Goal: Communication & Community: Answer question/provide support

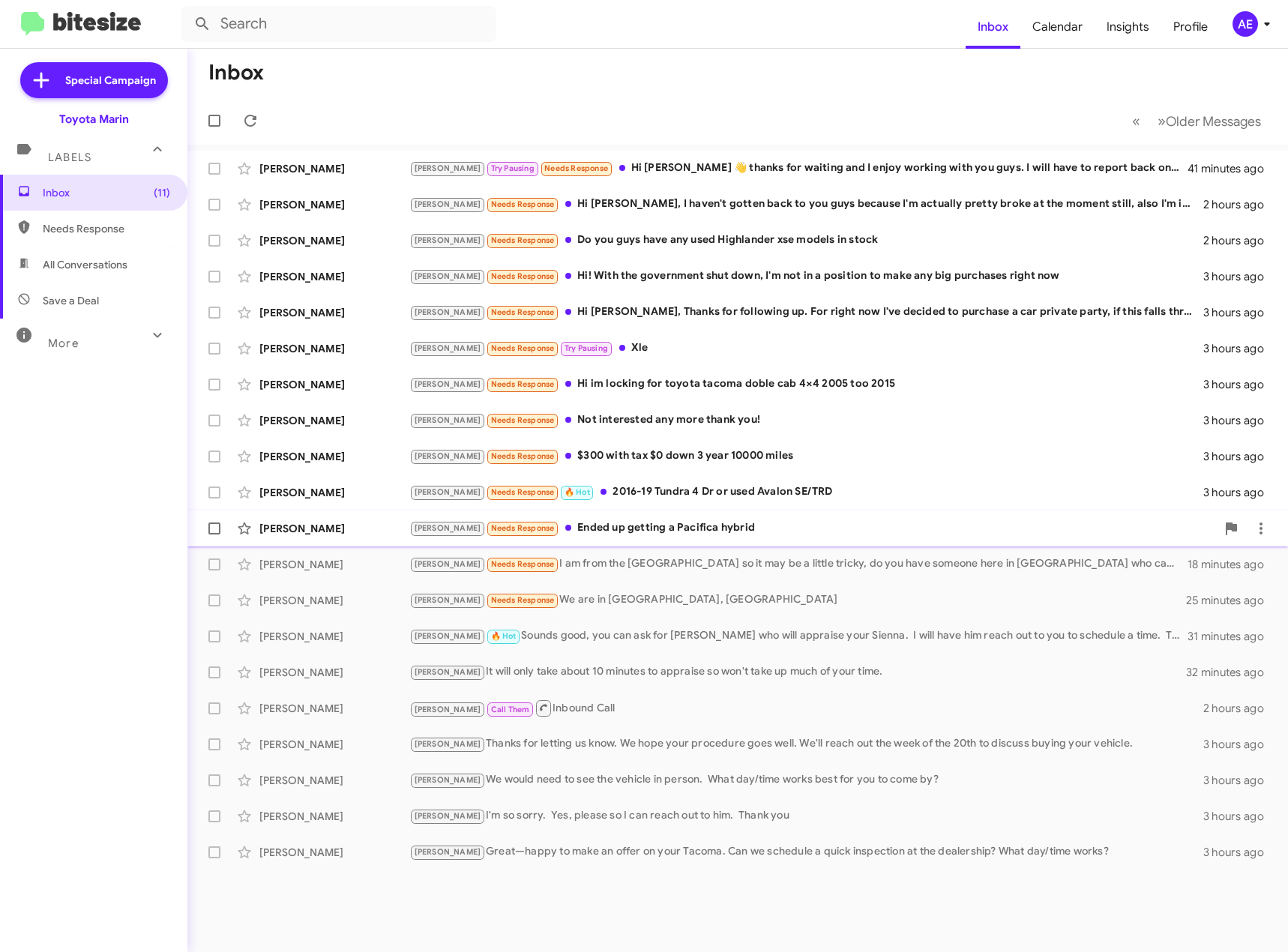
click at [568, 525] on div "[PERSON_NAME] Needs Response Ended up getting a Pacifica hybrid" at bounding box center [813, 528] width 807 height 18
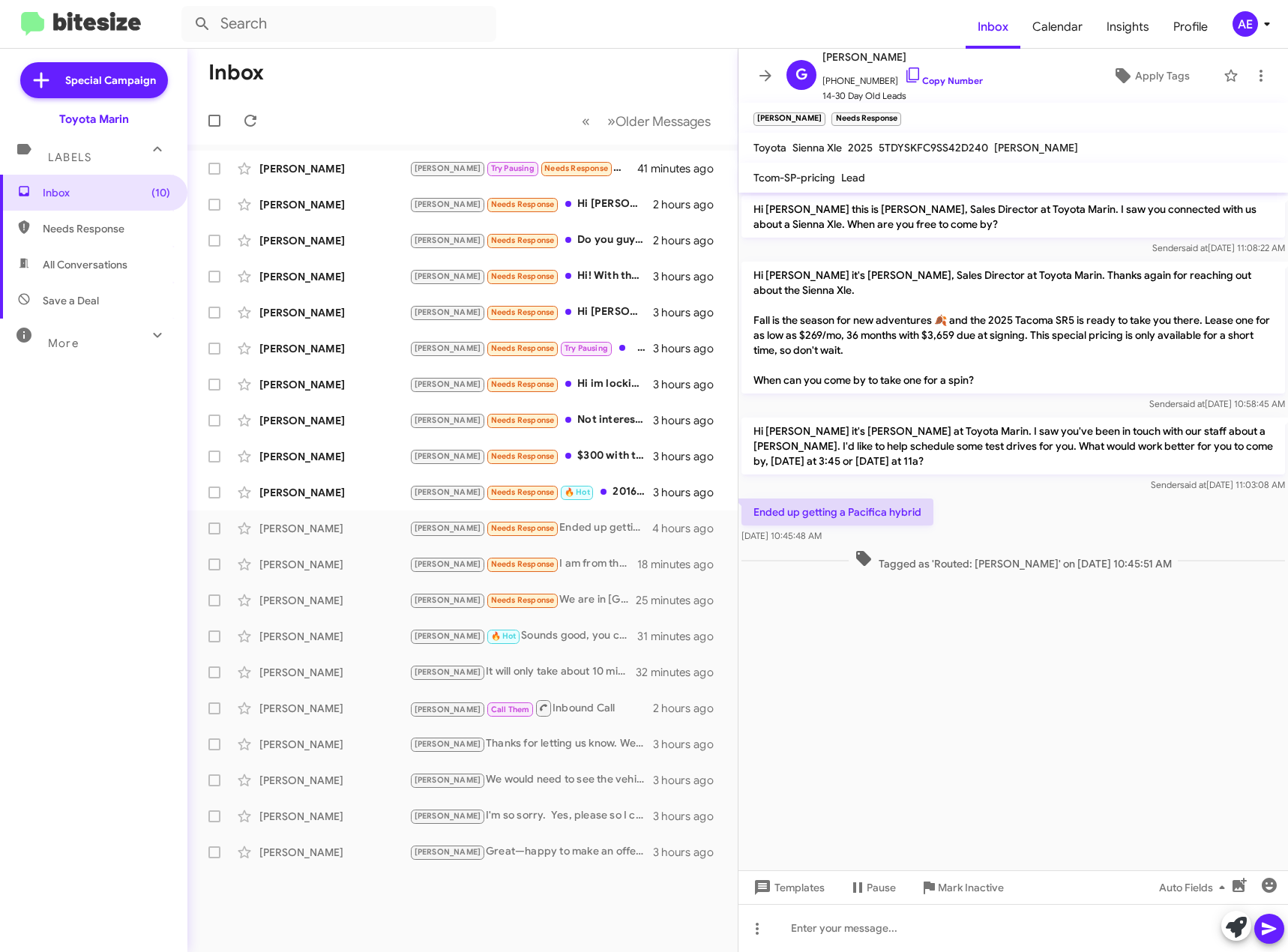
click at [895, 733] on cdk-virtual-scroll-viewport "Hi [PERSON_NAME] this is [PERSON_NAME], Sales Director at Toyota Marin. I saw y…" at bounding box center [1013, 531] width 550 height 678
click at [619, 494] on div "[PERSON_NAME] Needs Response 🔥 Hot 2016-19 Tundra 4 Dr or used Avalon SE/TRD" at bounding box center [537, 492] width 256 height 18
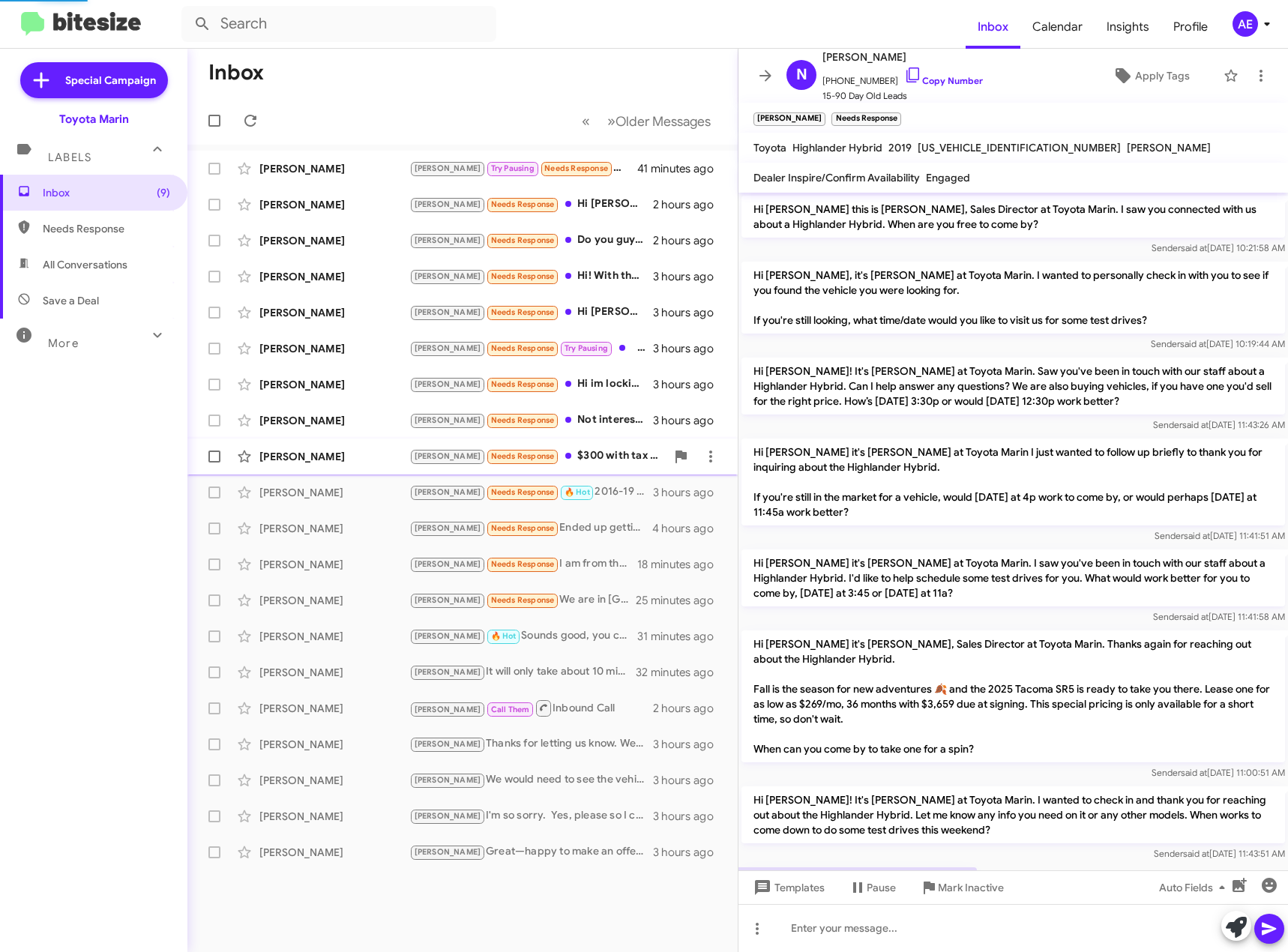
scroll to position [106, 0]
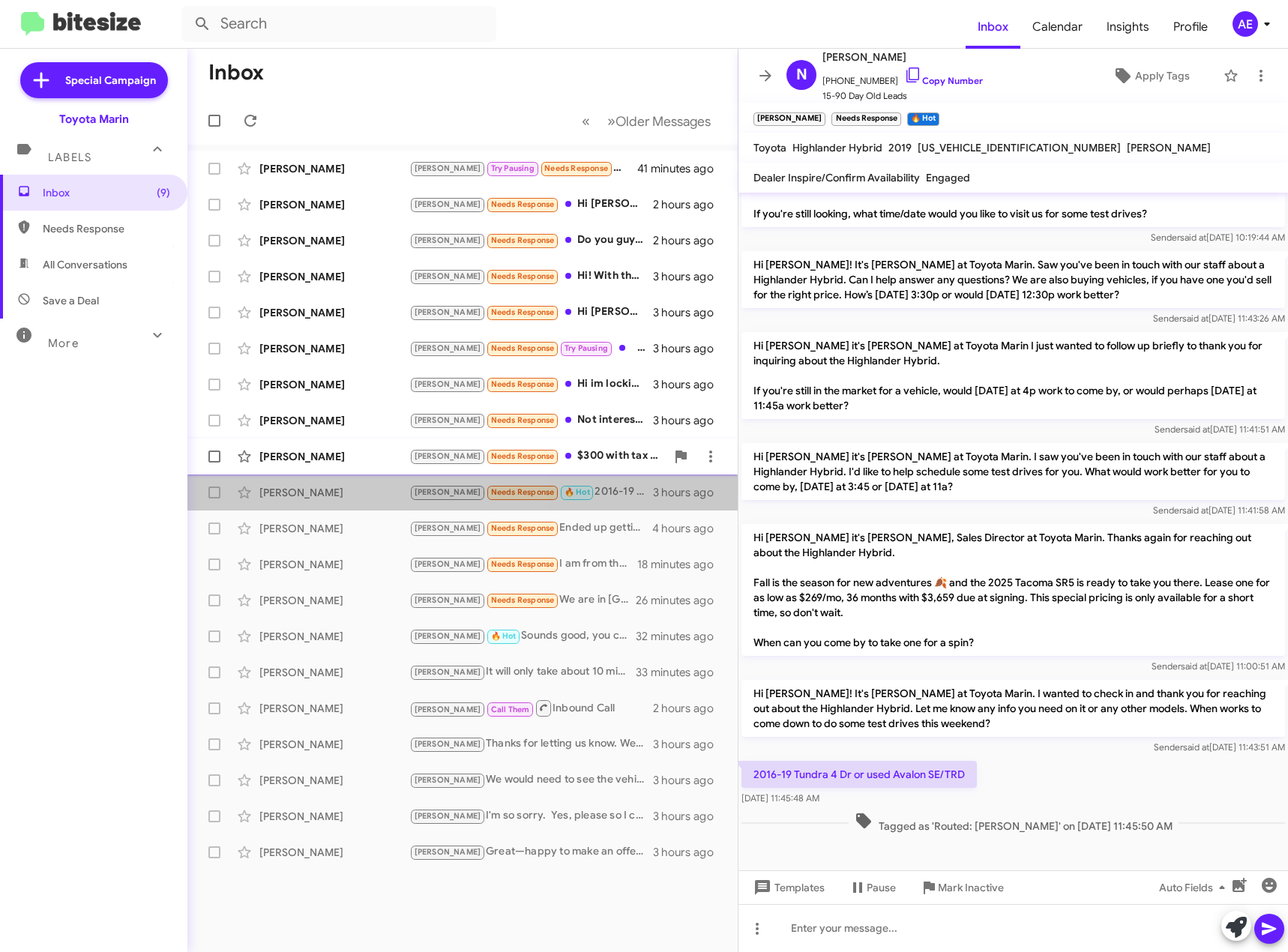
drag, startPoint x: 59, startPoint y: 251, endPoint x: 356, endPoint y: 473, distance: 370.8
click at [357, 475] on span "[PERSON_NAME] [PERSON_NAME] Needs Response 🔥 Hot 2016-19 Tundra 4 Dr or used Av…" at bounding box center [462, 492] width 550 height 36
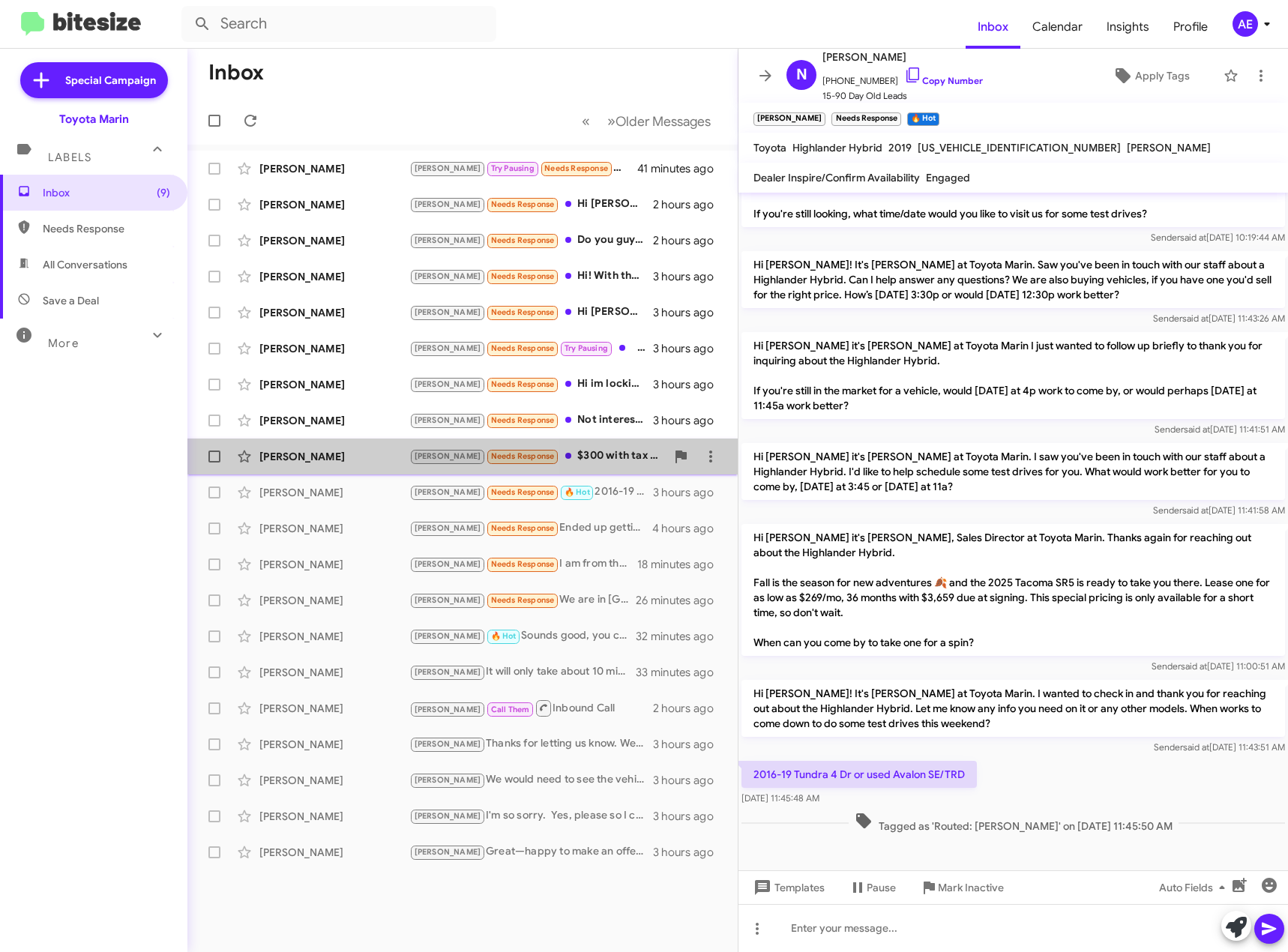
click at [363, 453] on div "[PERSON_NAME]" at bounding box center [334, 457] width 150 height 15
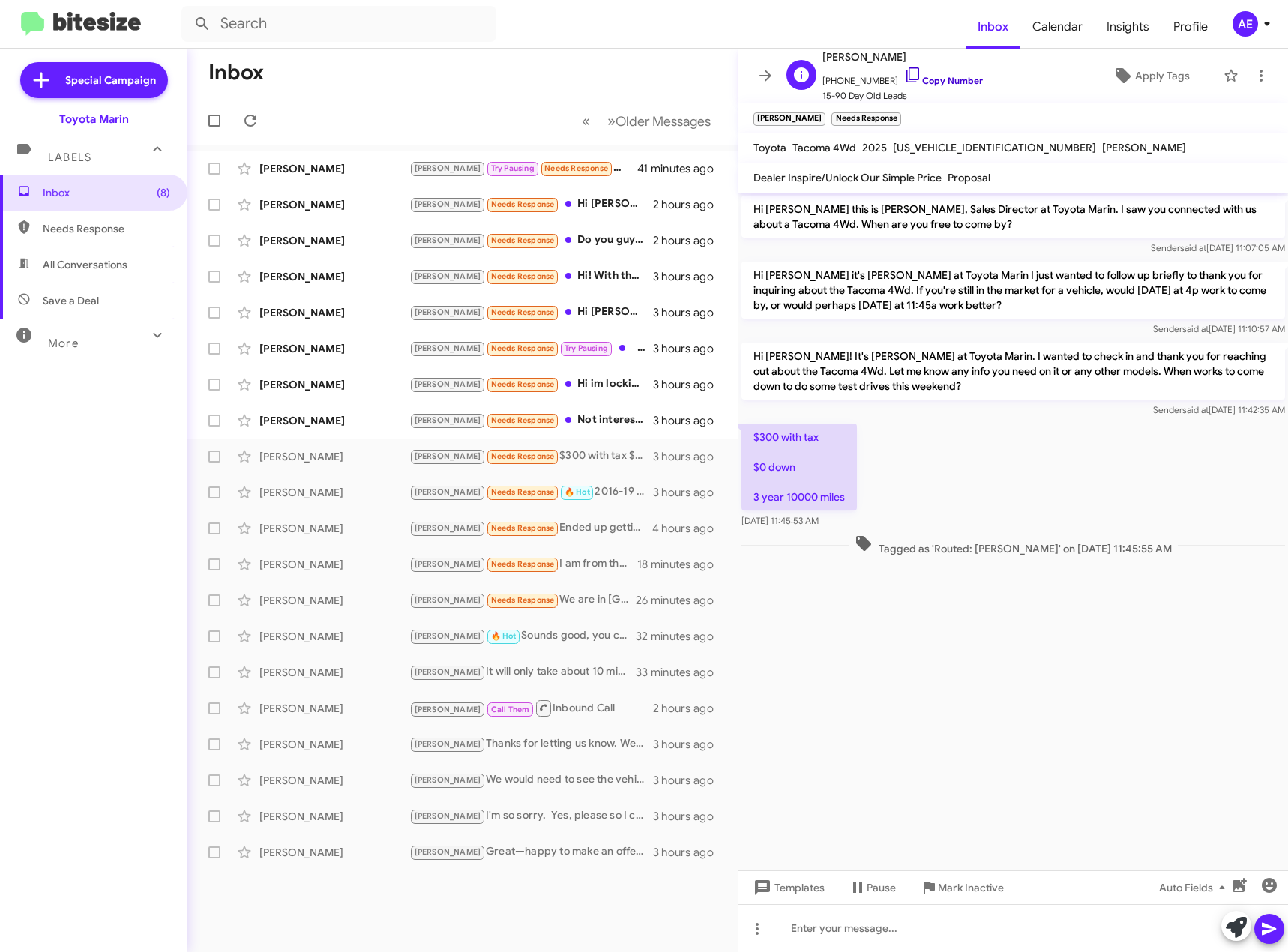
click at [904, 72] on icon at bounding box center [912, 74] width 18 height 18
click at [756, 929] on icon at bounding box center [757, 929] width 3 height 12
click at [800, 885] on button "note" at bounding box center [788, 889] width 93 height 36
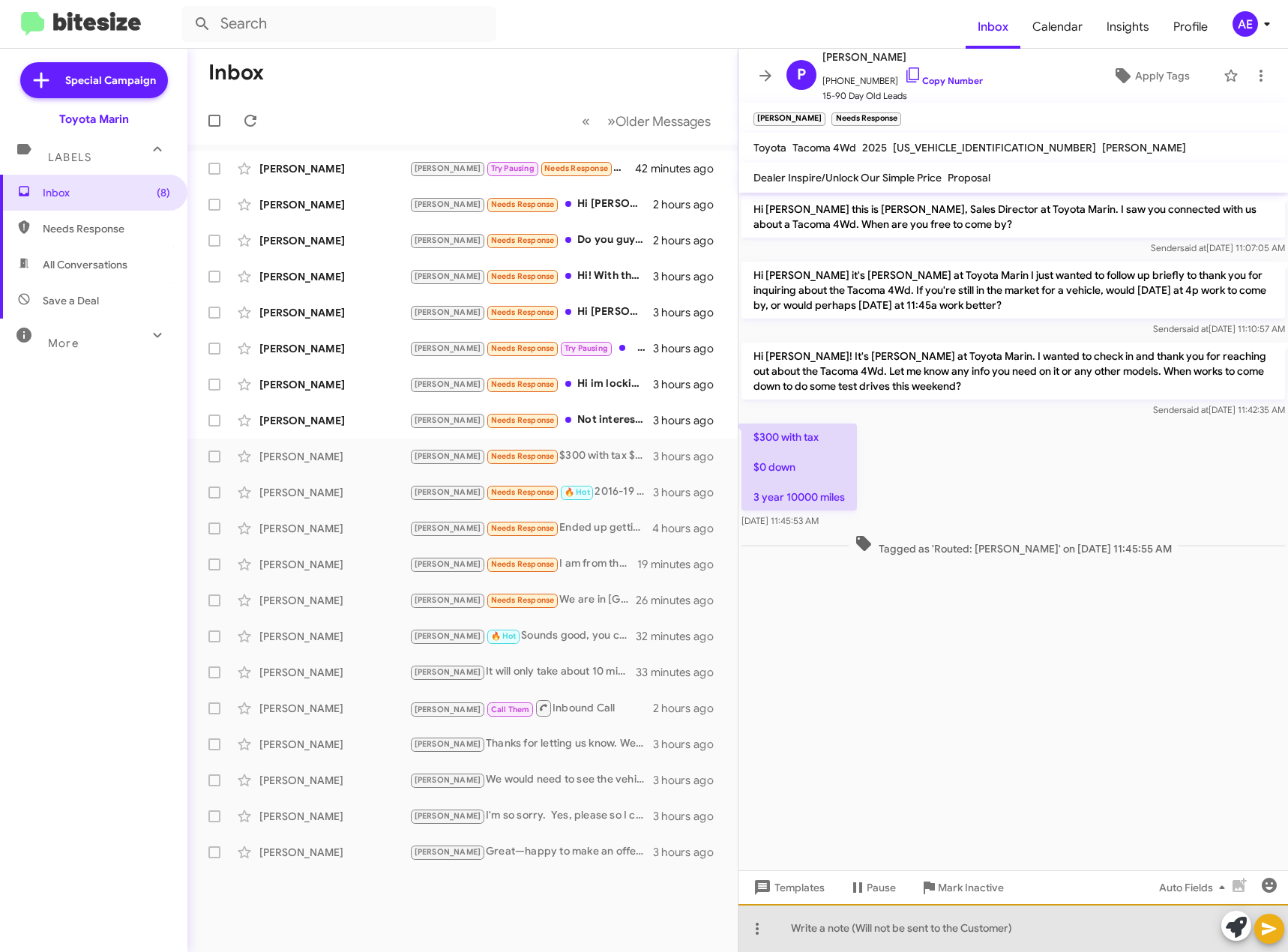
click at [849, 920] on div at bounding box center [1013, 927] width 550 height 48
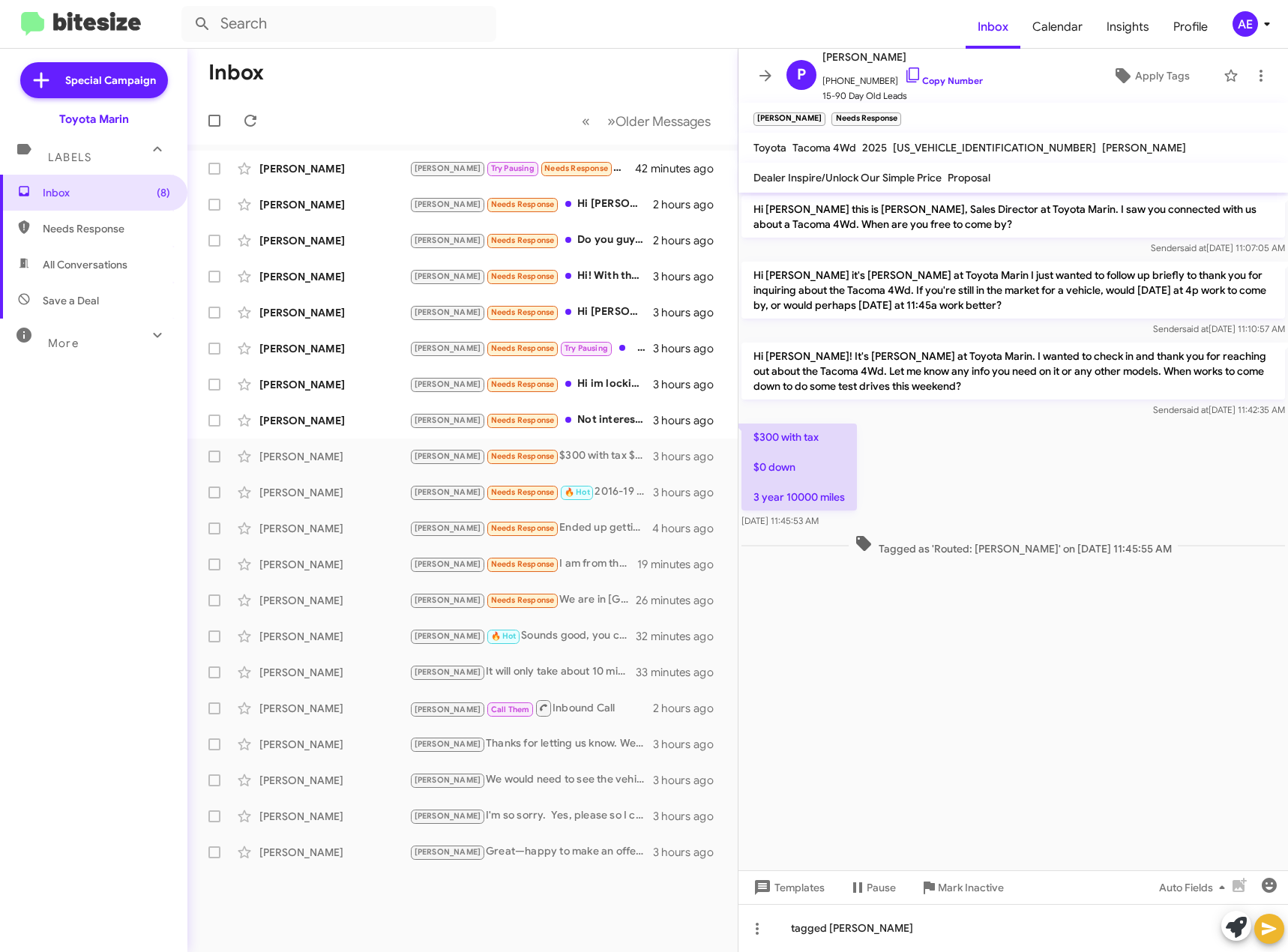
click at [1270, 936] on icon at bounding box center [1269, 928] width 18 height 18
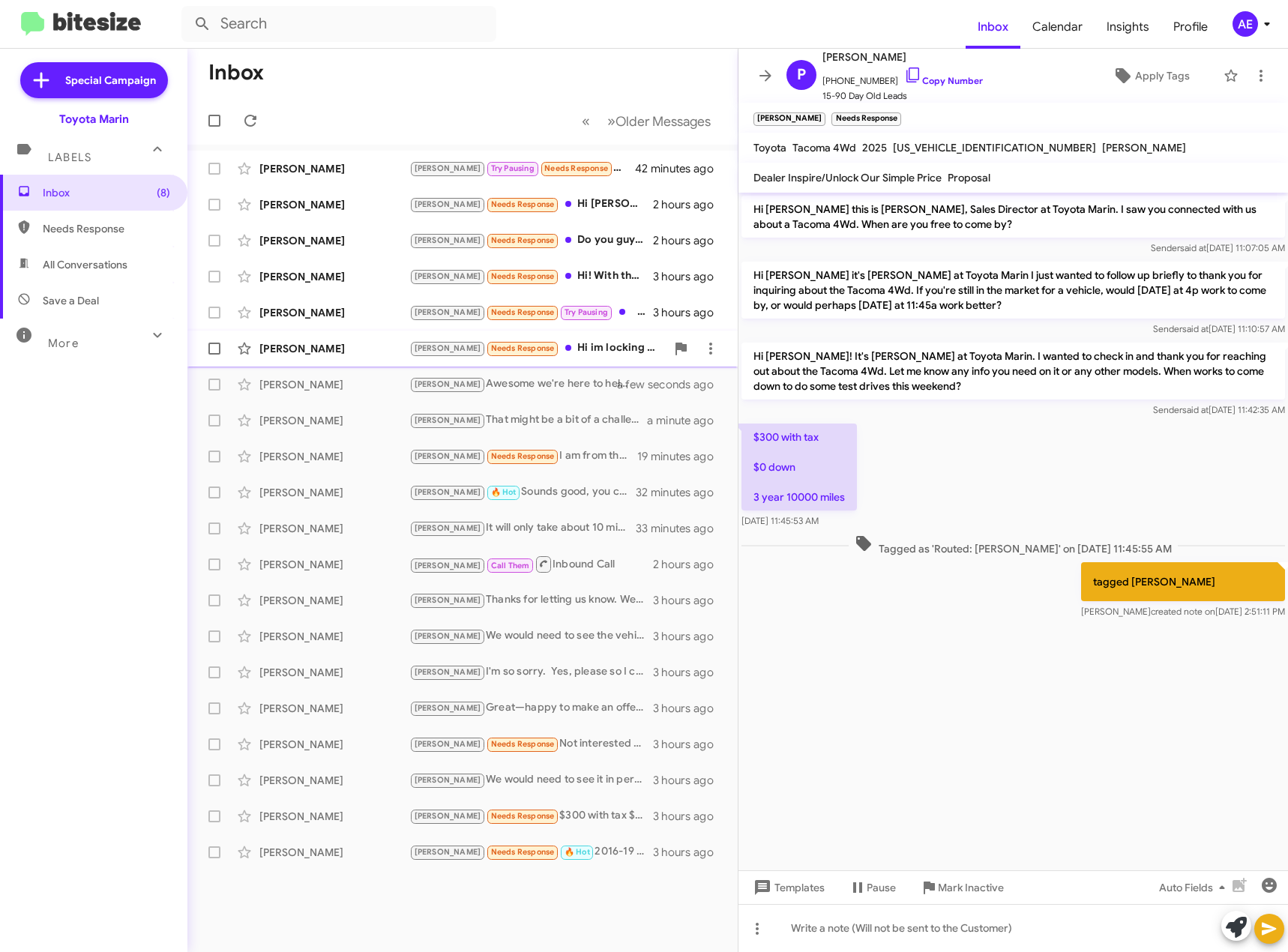
click at [612, 353] on div "[PERSON_NAME] Needs Response Hi im locking for toyota tacoma doble cab 4×4 2005…" at bounding box center [537, 348] width 256 height 18
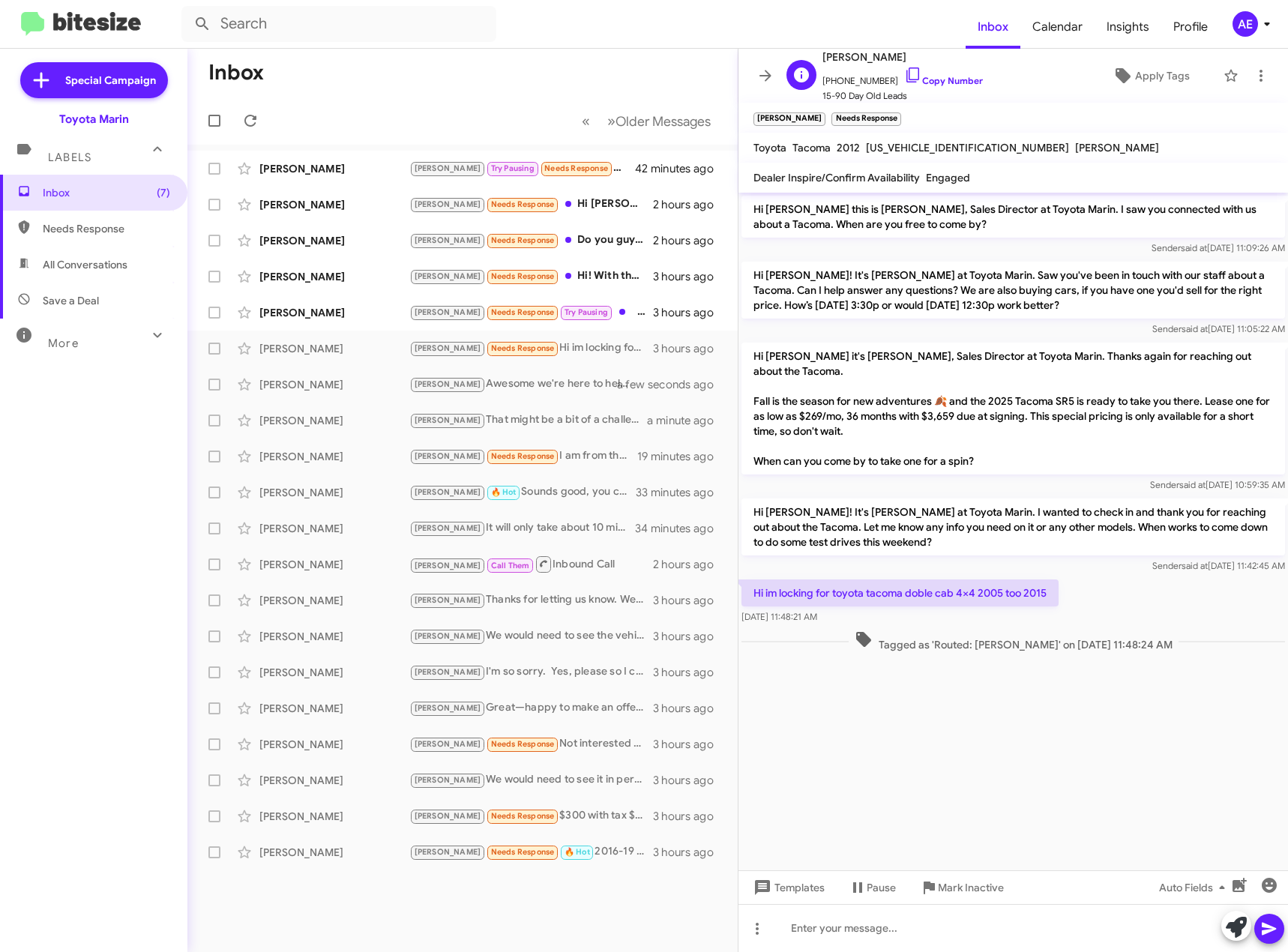
drag, startPoint x: 895, startPoint y: 72, endPoint x: 885, endPoint y: 79, distance: 12.2
click at [904, 72] on icon at bounding box center [912, 74] width 18 height 18
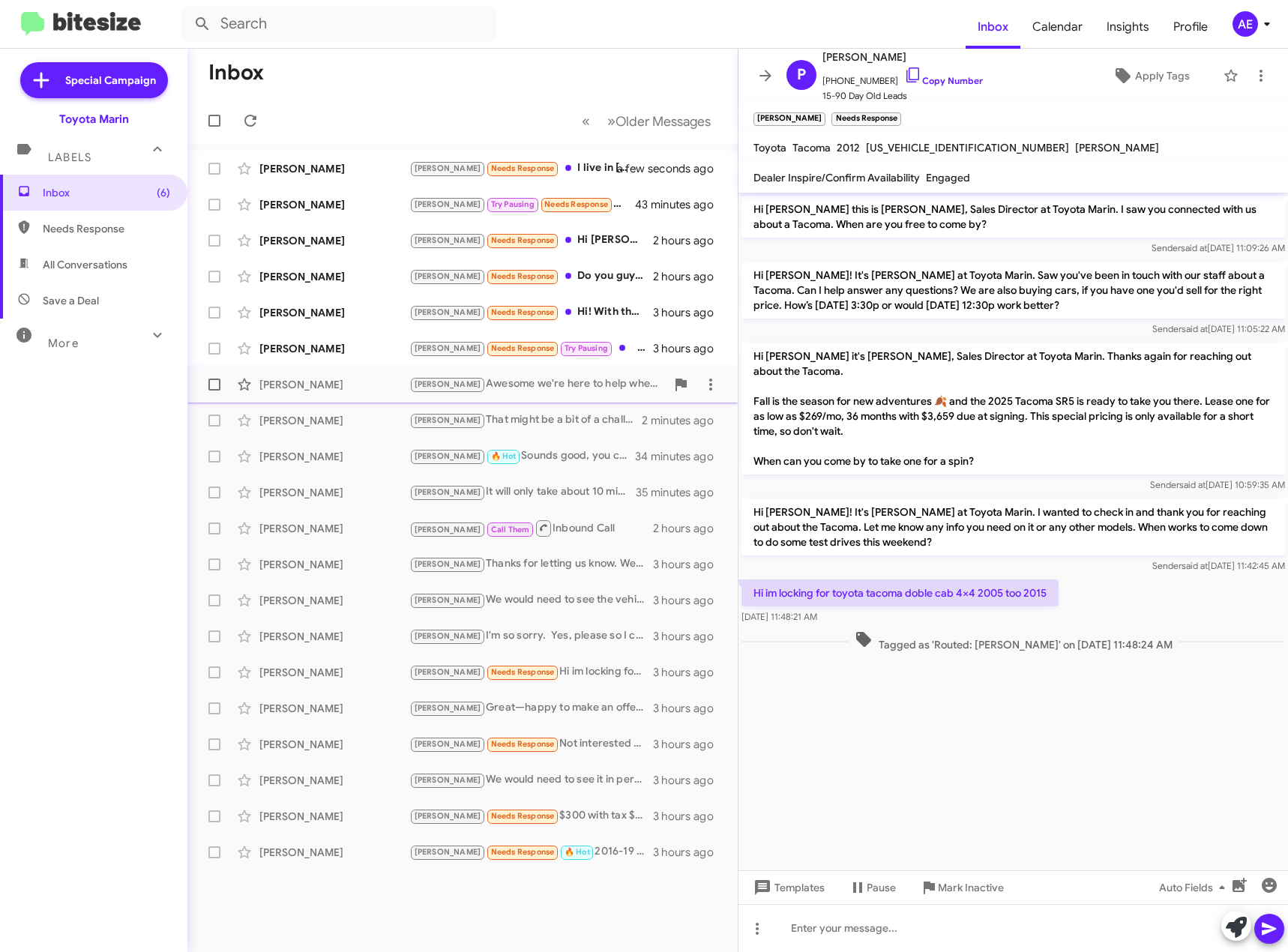
click at [588, 386] on div "[PERSON_NAME] we're here to help whenever you need" at bounding box center [537, 384] width 256 height 18
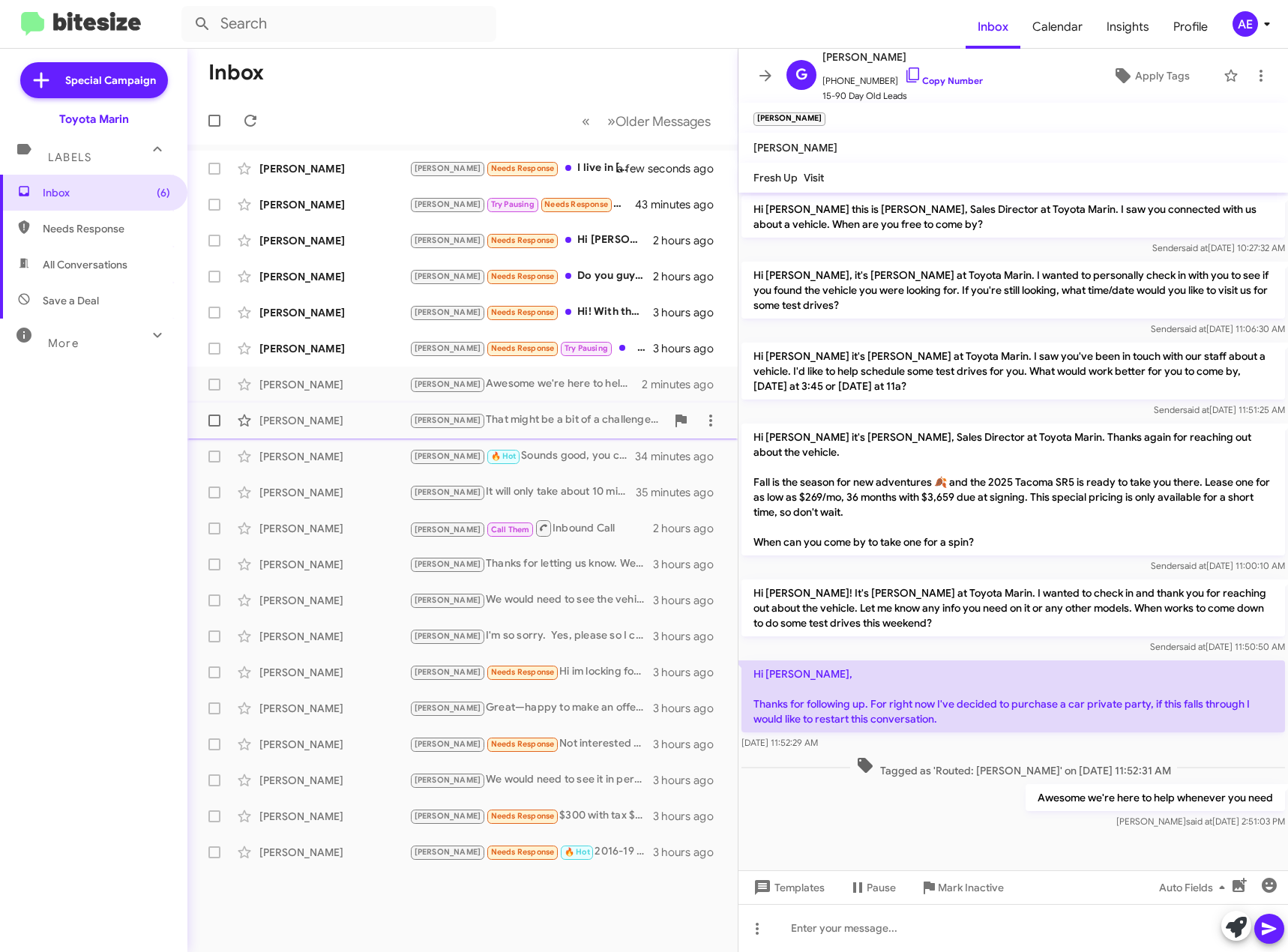
click at [572, 415] on div "[PERSON_NAME] That might be a bit of a challenge. Would you still be open to se…" at bounding box center [537, 420] width 256 height 18
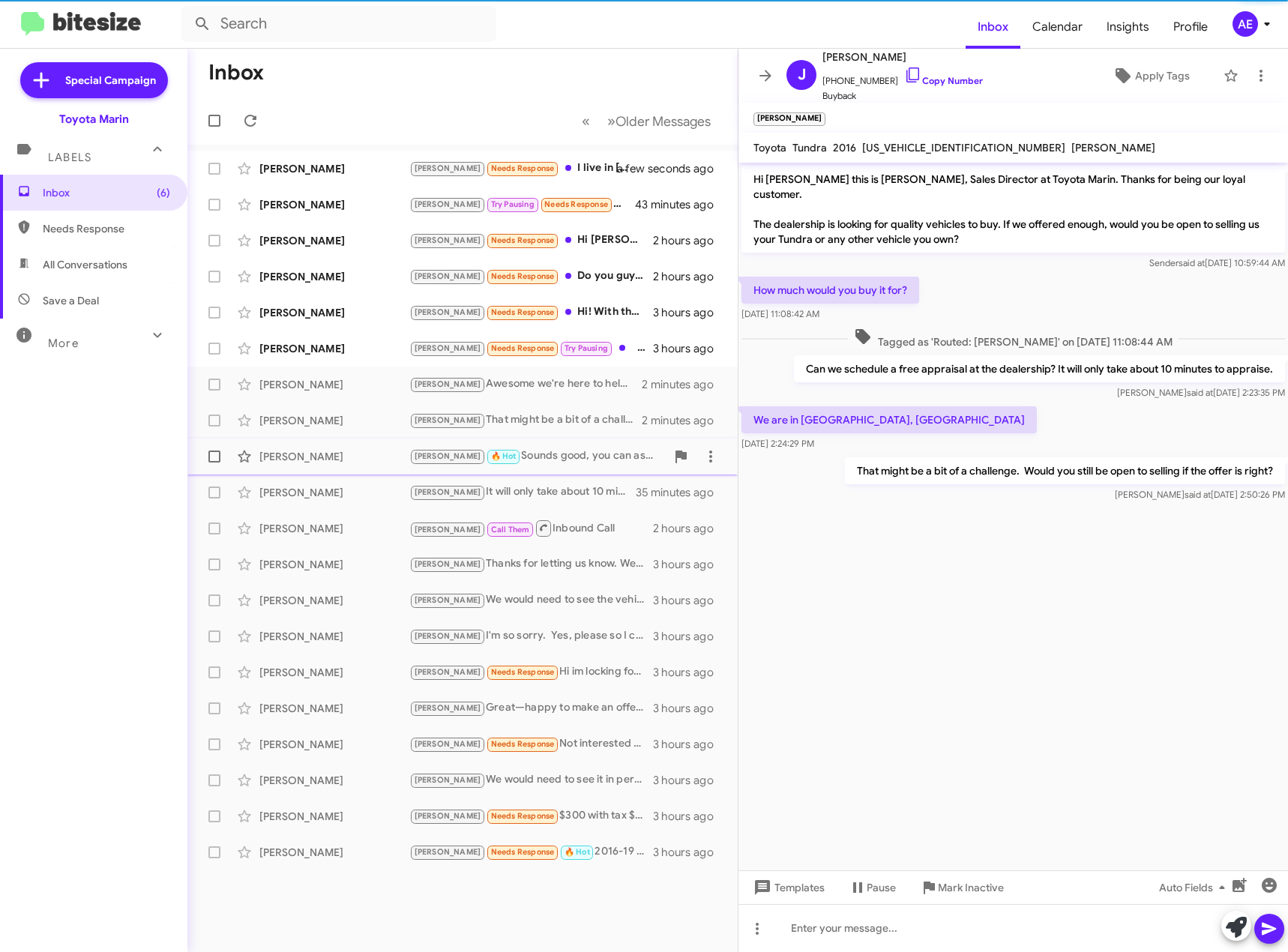
click at [576, 463] on div "[PERSON_NAME] 🔥 Hot Sounds good, you can ask for [PERSON_NAME] who will apprais…" at bounding box center [537, 456] width 256 height 18
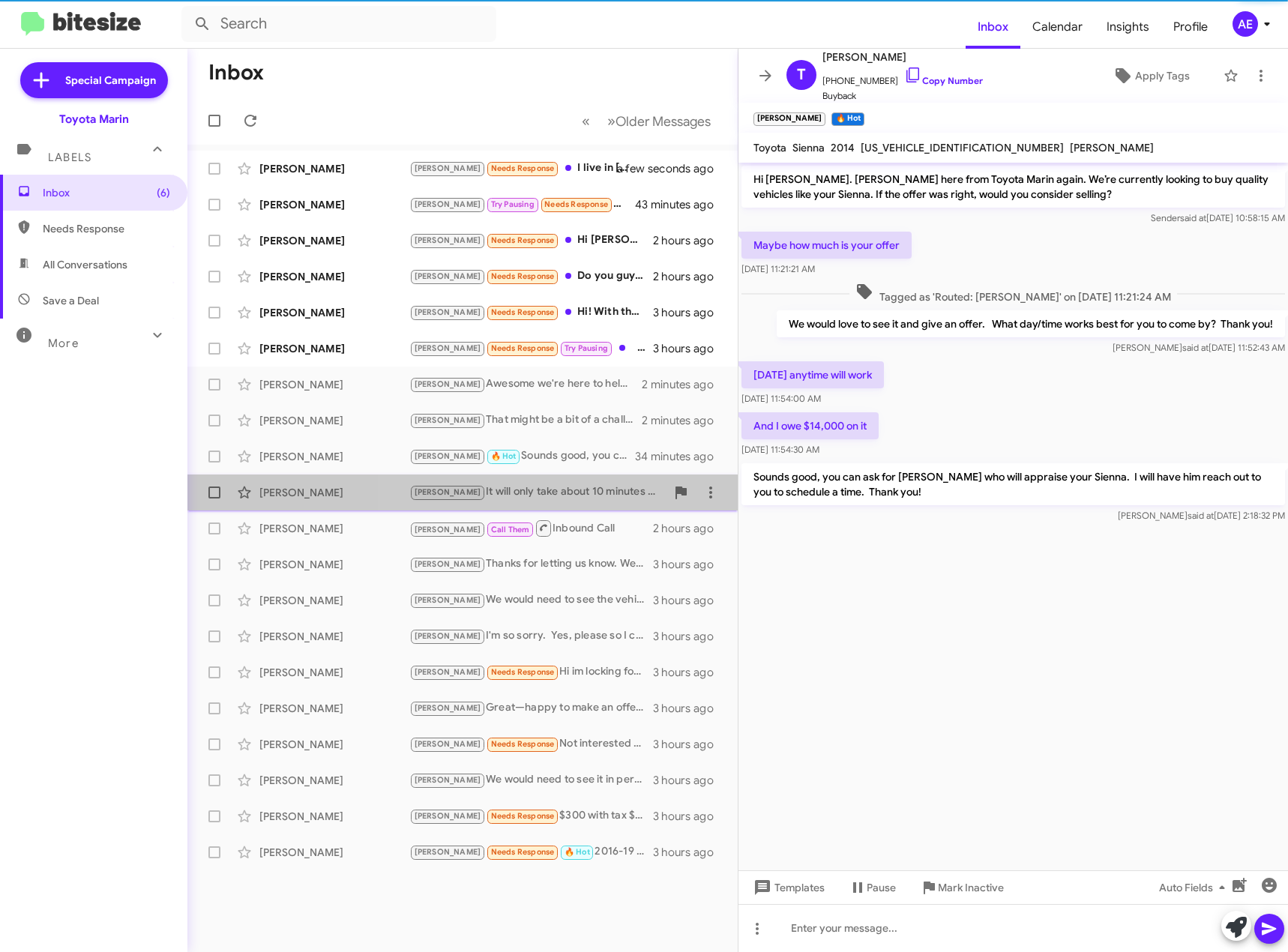
click at [580, 493] on div "[PERSON_NAME] It will only take about 10 minutes to appraise so won't take up m…" at bounding box center [537, 492] width 256 height 18
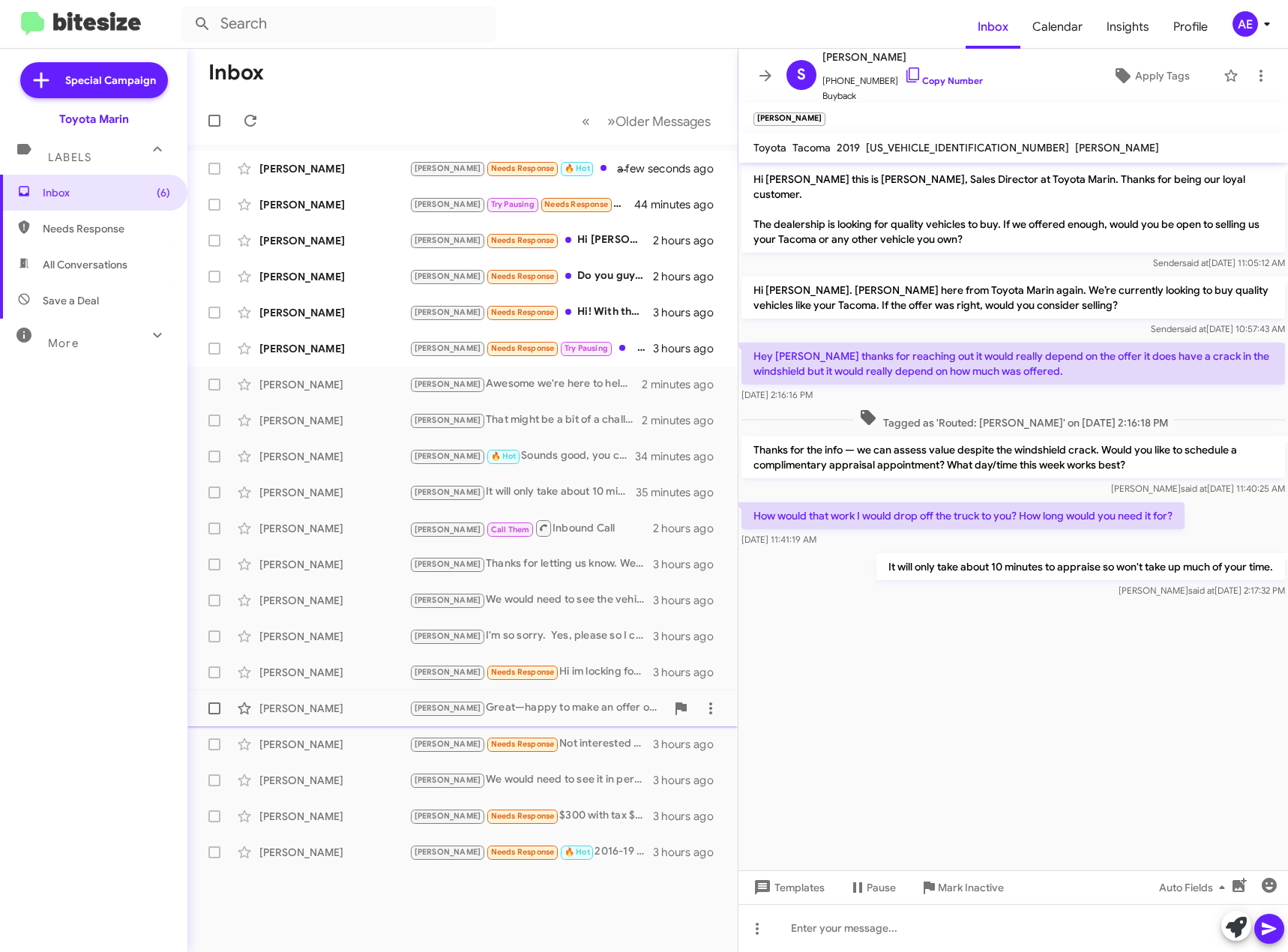
click at [550, 711] on div "[PERSON_NAME]—happy to make an offer on your Tacoma. Can we schedule a quick in…" at bounding box center [537, 708] width 256 height 18
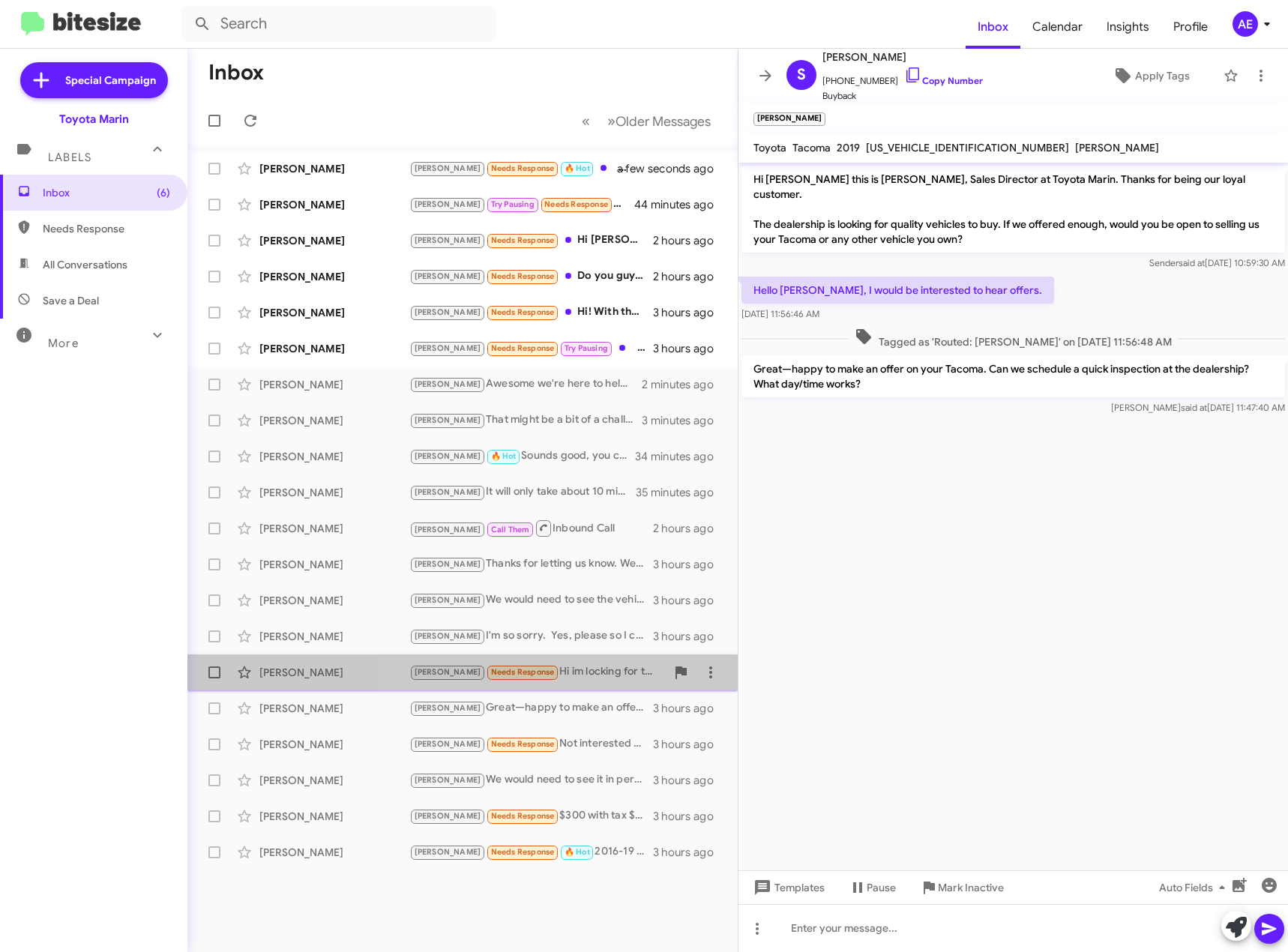
click at [567, 673] on div "[PERSON_NAME] Needs Response Hi im locking for toyota tacoma doble cab 4×4 2005…" at bounding box center [537, 672] width 256 height 18
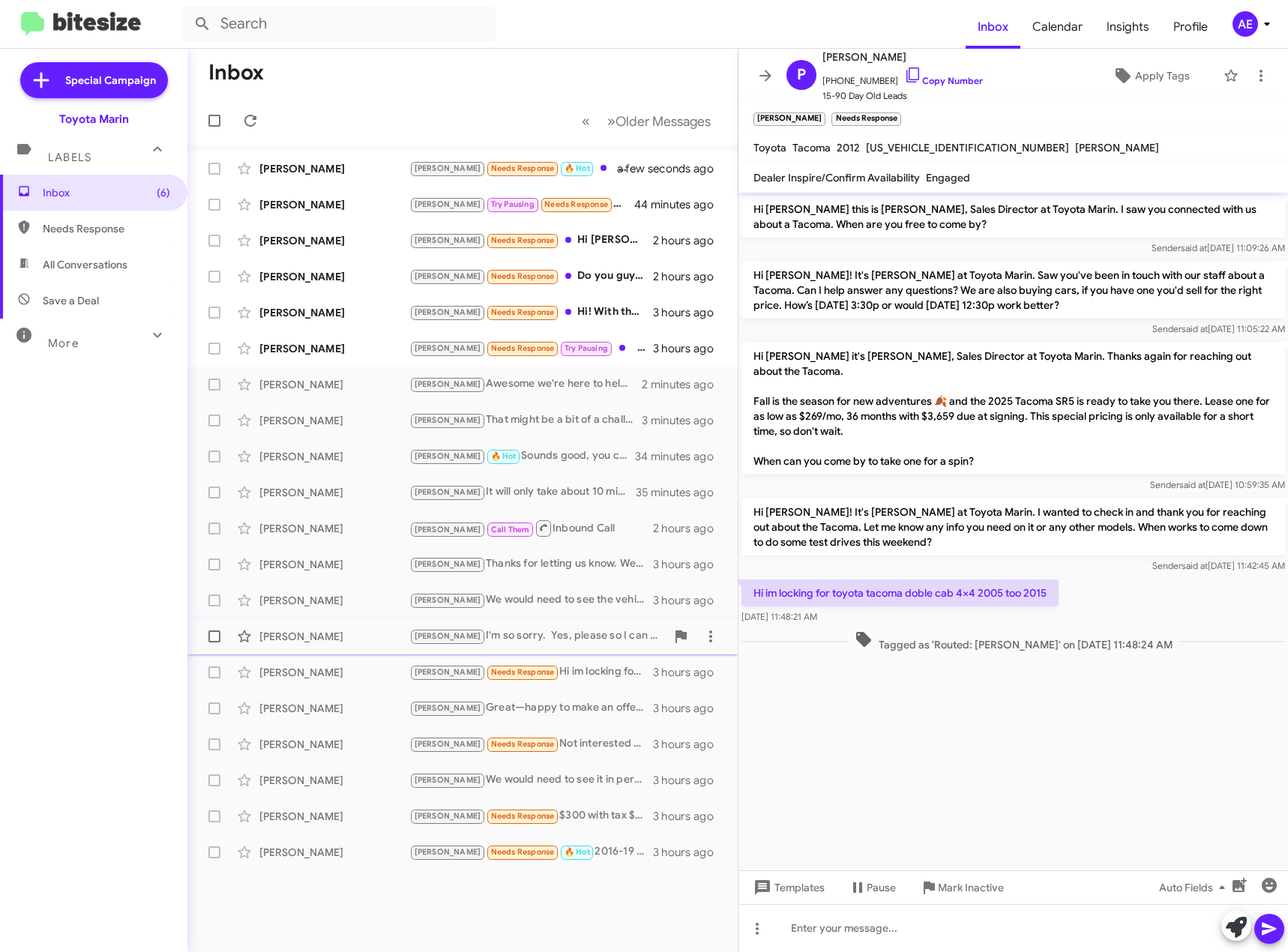
click at [563, 639] on div "[PERSON_NAME] I'm so sorry. Yes, please so I can reach out to him. Thank you" at bounding box center [537, 636] width 256 height 18
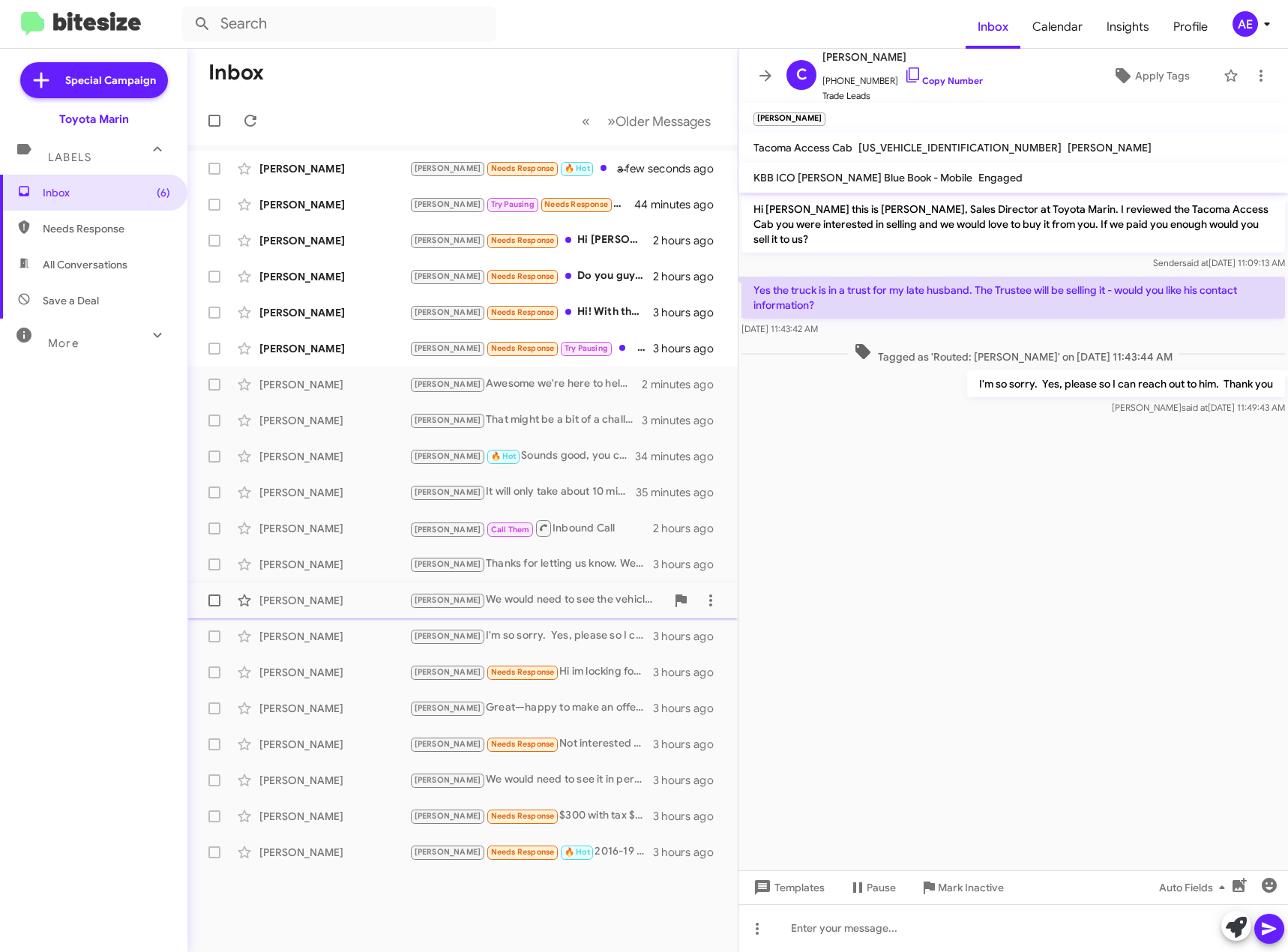
click at [565, 596] on div "[PERSON_NAME] We would need to see the vehicle in person. What day/time works b…" at bounding box center [537, 600] width 256 height 18
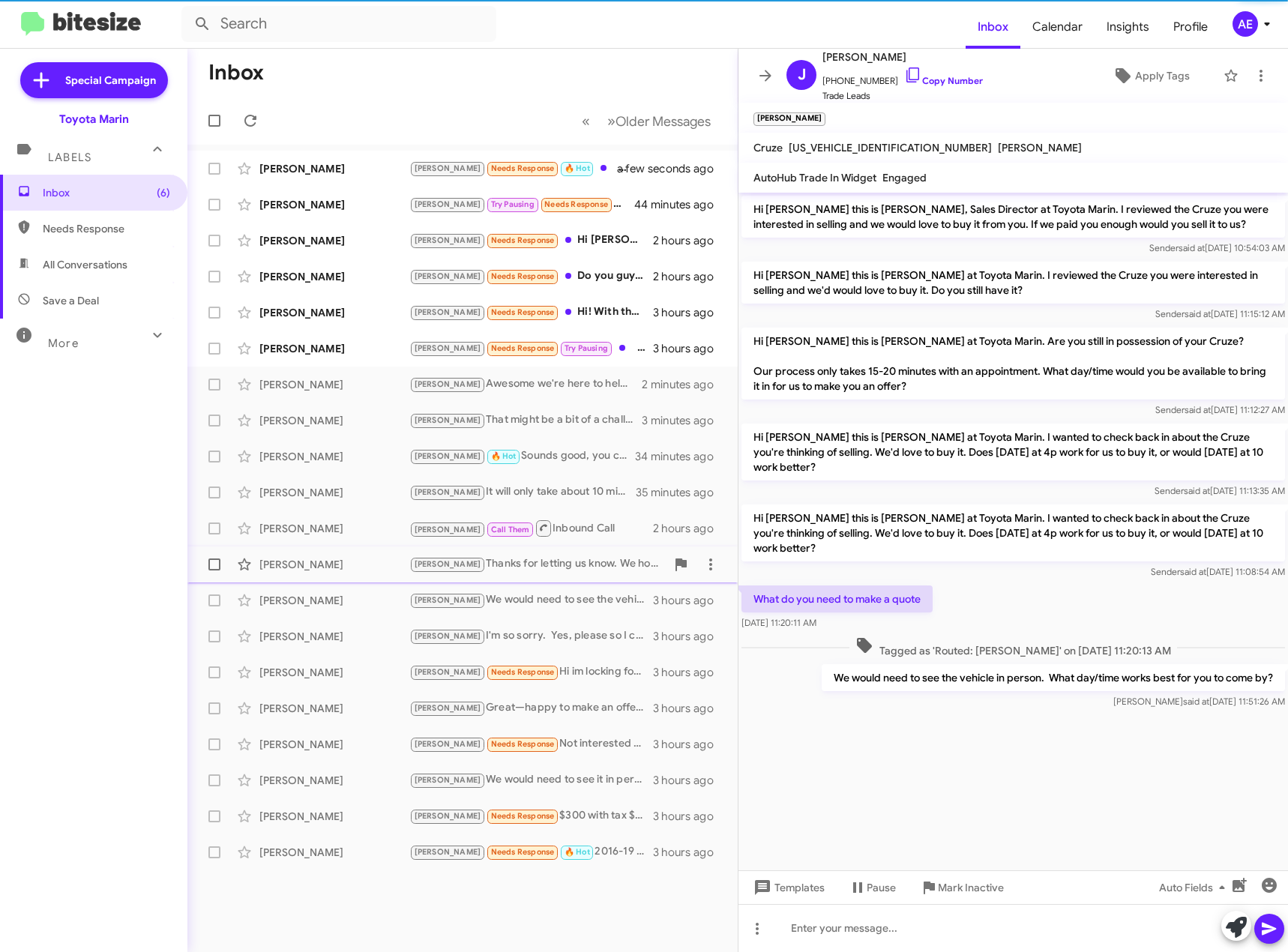
click at [589, 557] on div "[PERSON_NAME] Thanks for letting us know. We hope your procedure goes well. We'…" at bounding box center [537, 564] width 256 height 18
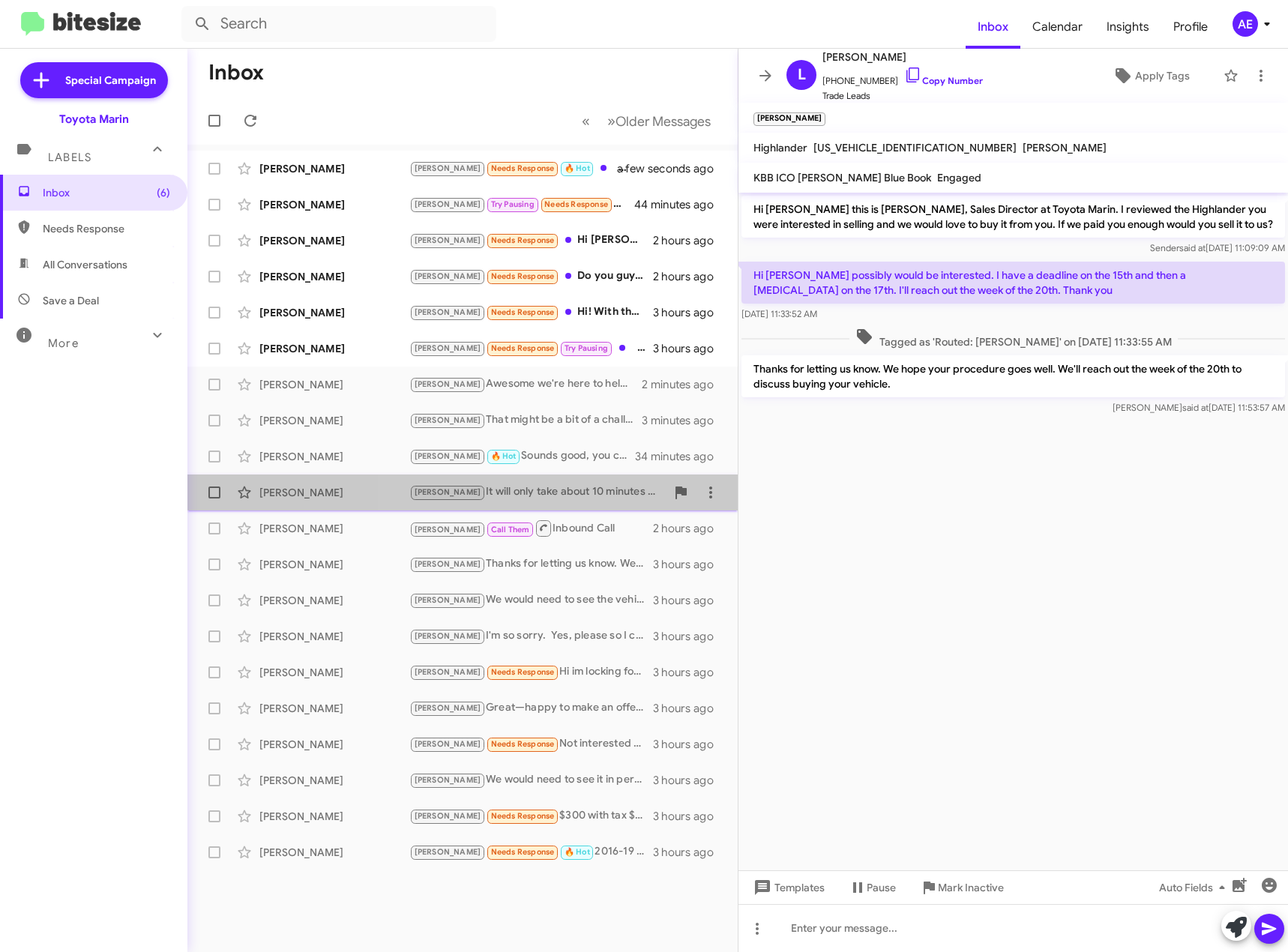
click at [577, 485] on div "[PERSON_NAME] It will only take about 10 minutes to appraise so won't take up m…" at bounding box center [537, 492] width 256 height 18
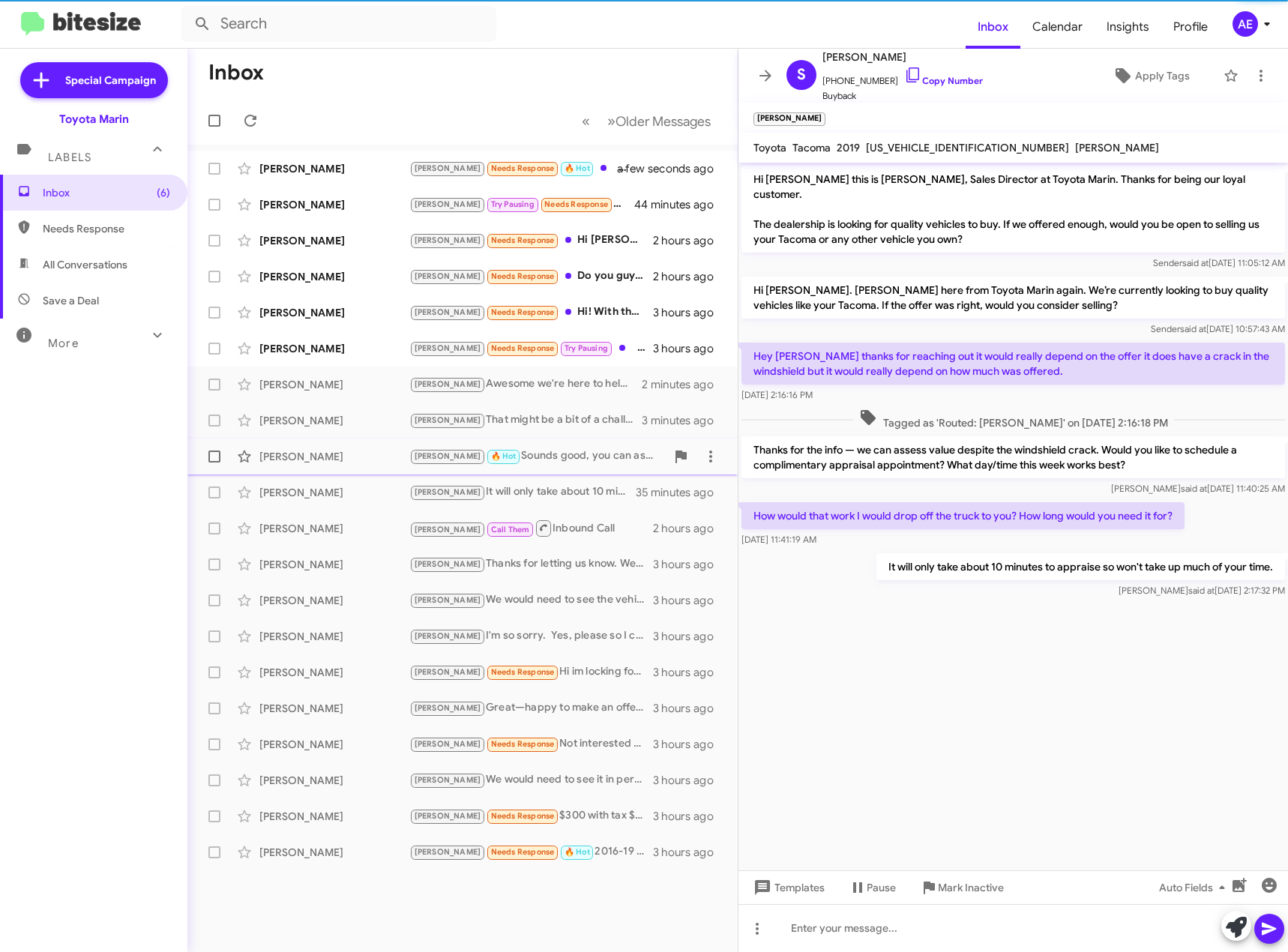
click at [563, 458] on div "[PERSON_NAME] 🔥 Hot Sounds good, you can ask for [PERSON_NAME] who will apprais…" at bounding box center [537, 456] width 256 height 18
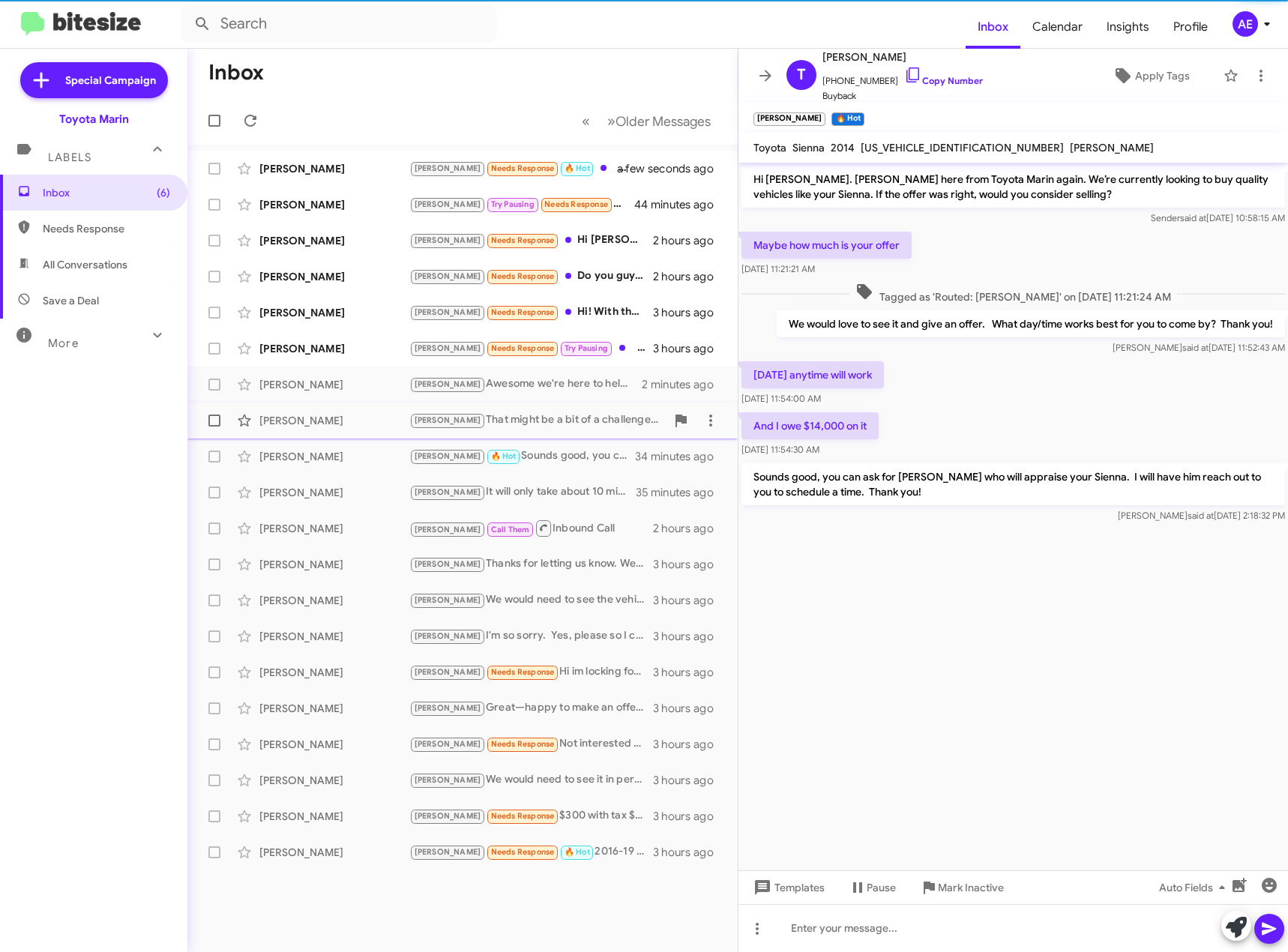
click at [562, 429] on div "[PERSON_NAME] [PERSON_NAME] That might be a bit of a challenge. Would you still…" at bounding box center [462, 421] width 526 height 30
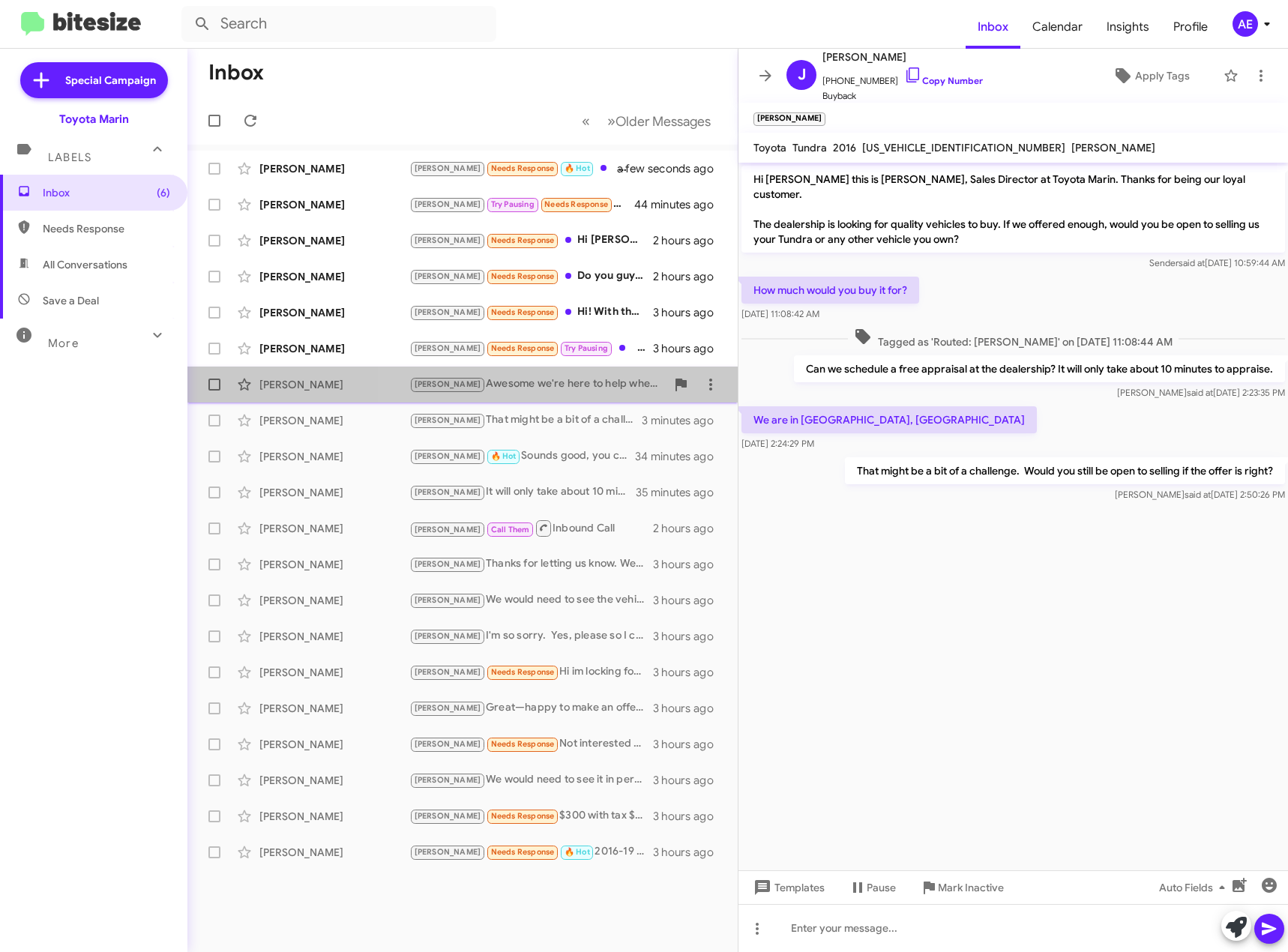
click at [564, 386] on div "[PERSON_NAME] we're here to help whenever you need" at bounding box center [537, 384] width 256 height 18
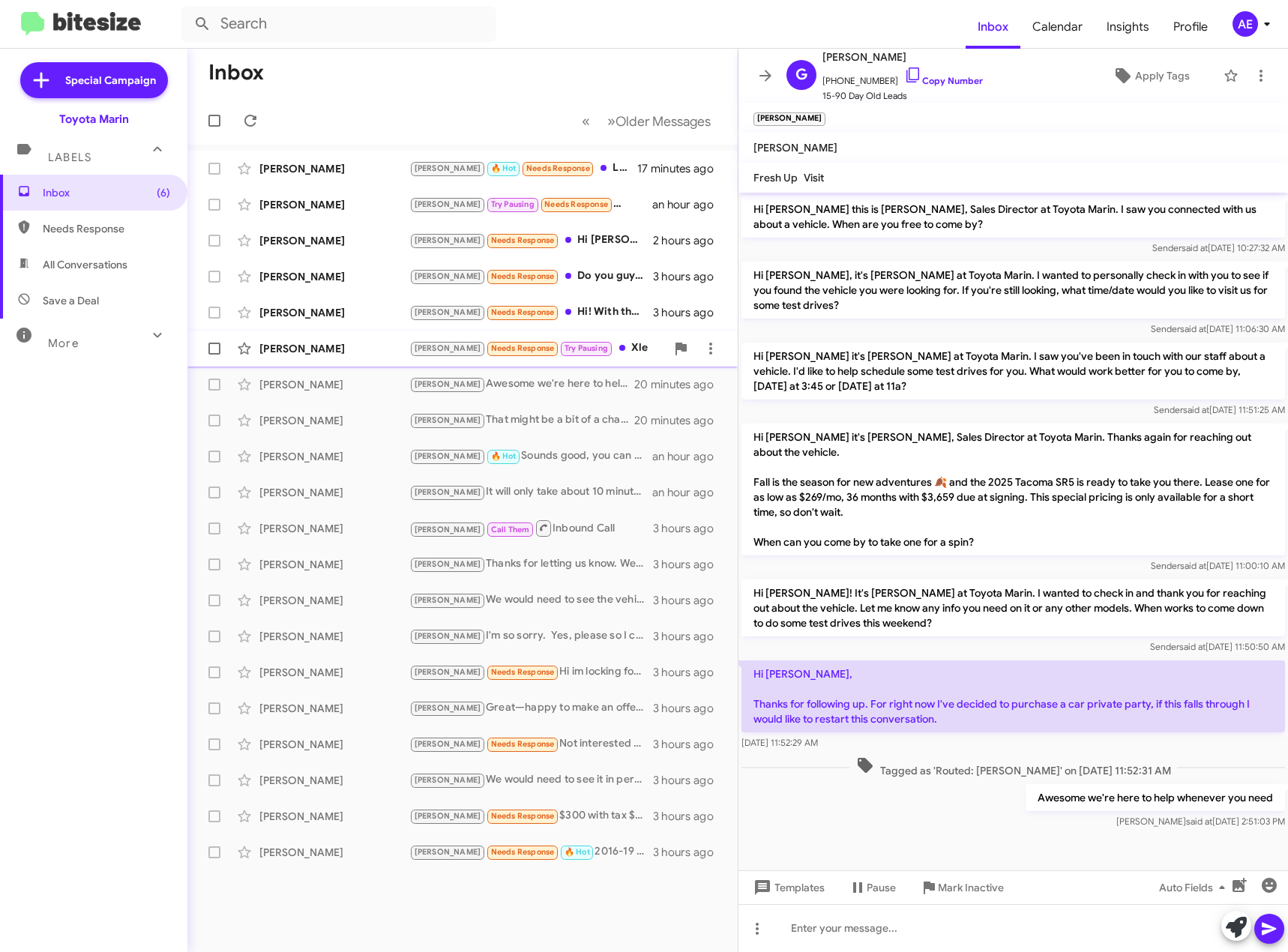
click at [601, 356] on div "[PERSON_NAME] Needs Response Try Pausing Xle" at bounding box center [537, 348] width 256 height 18
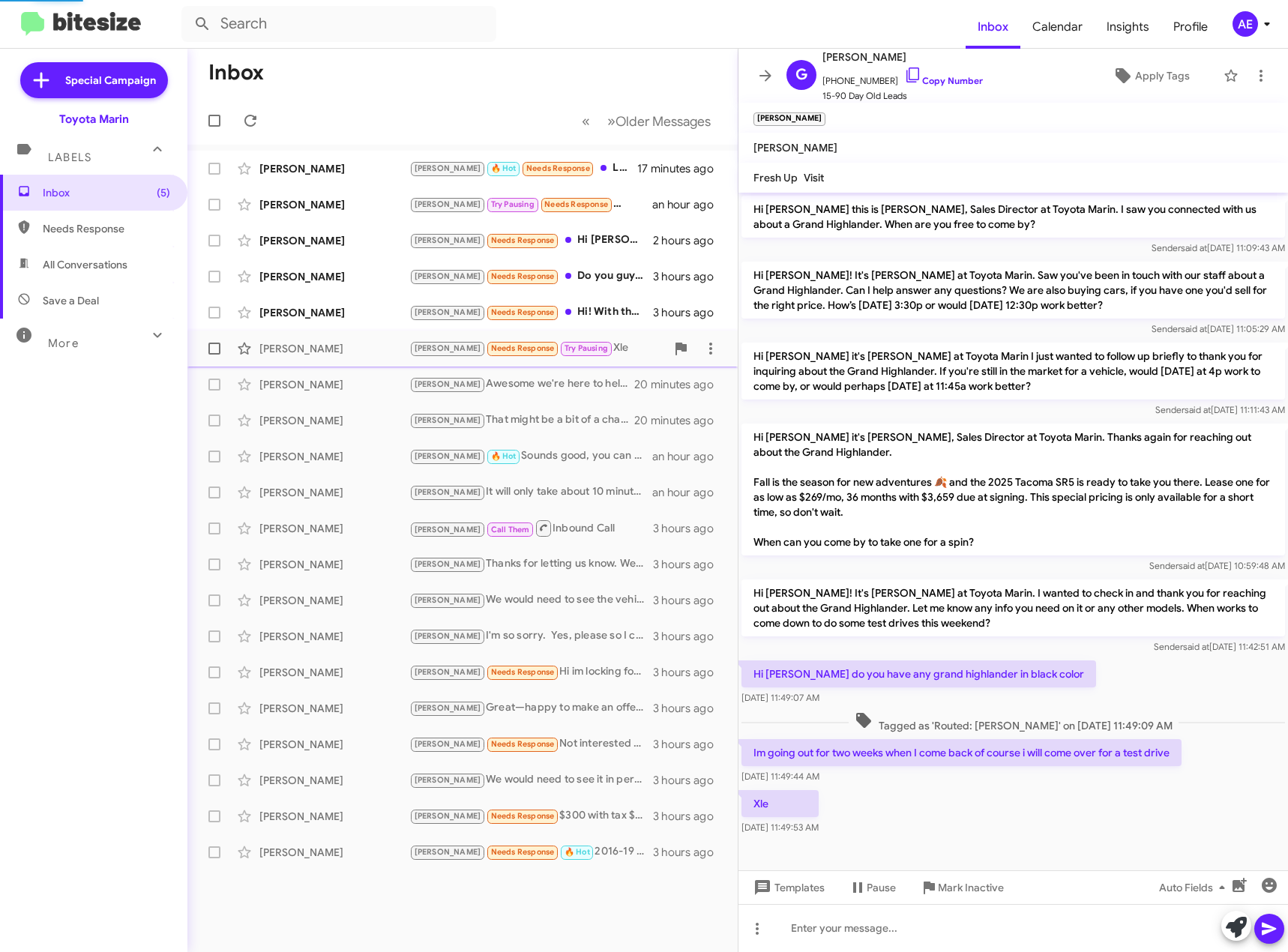
scroll to position [2, 0]
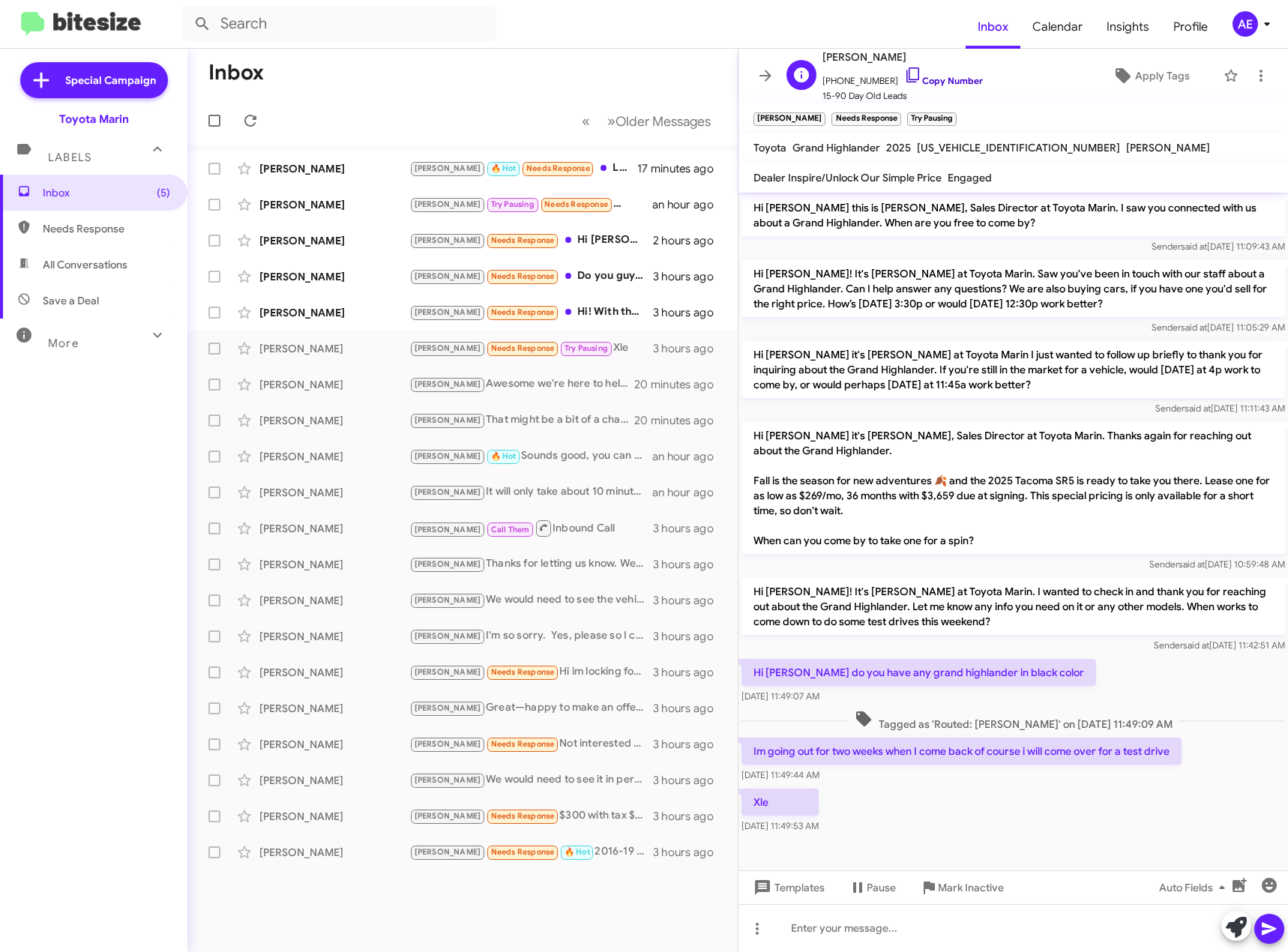
click at [906, 69] on icon at bounding box center [912, 75] width 13 height 15
click at [759, 935] on icon at bounding box center [757, 928] width 18 height 18
click at [802, 892] on button "note" at bounding box center [788, 889] width 93 height 36
click at [874, 926] on div at bounding box center [1013, 927] width 550 height 48
click at [1280, 929] on button at bounding box center [1270, 929] width 30 height 30
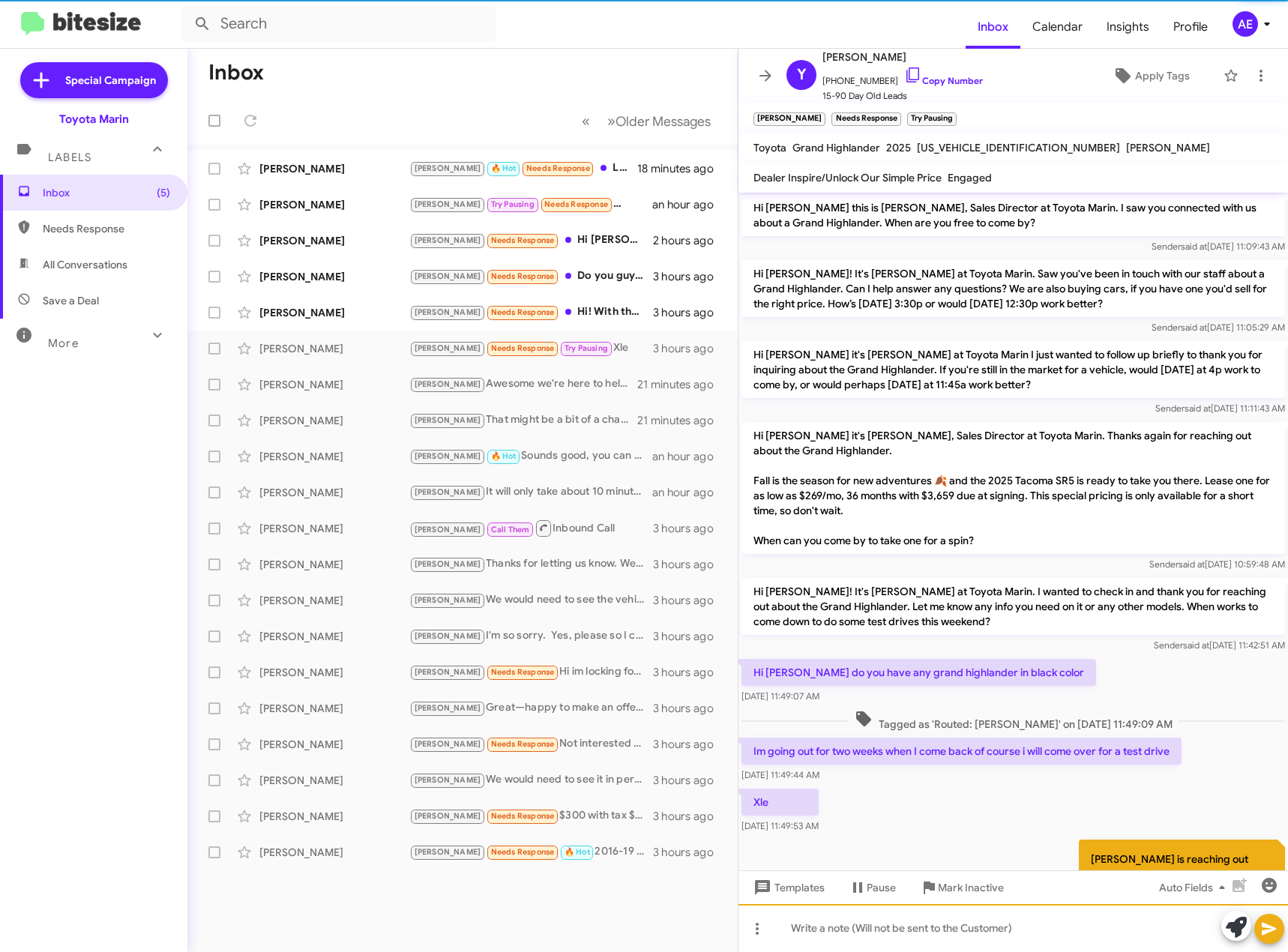
scroll to position [69, 0]
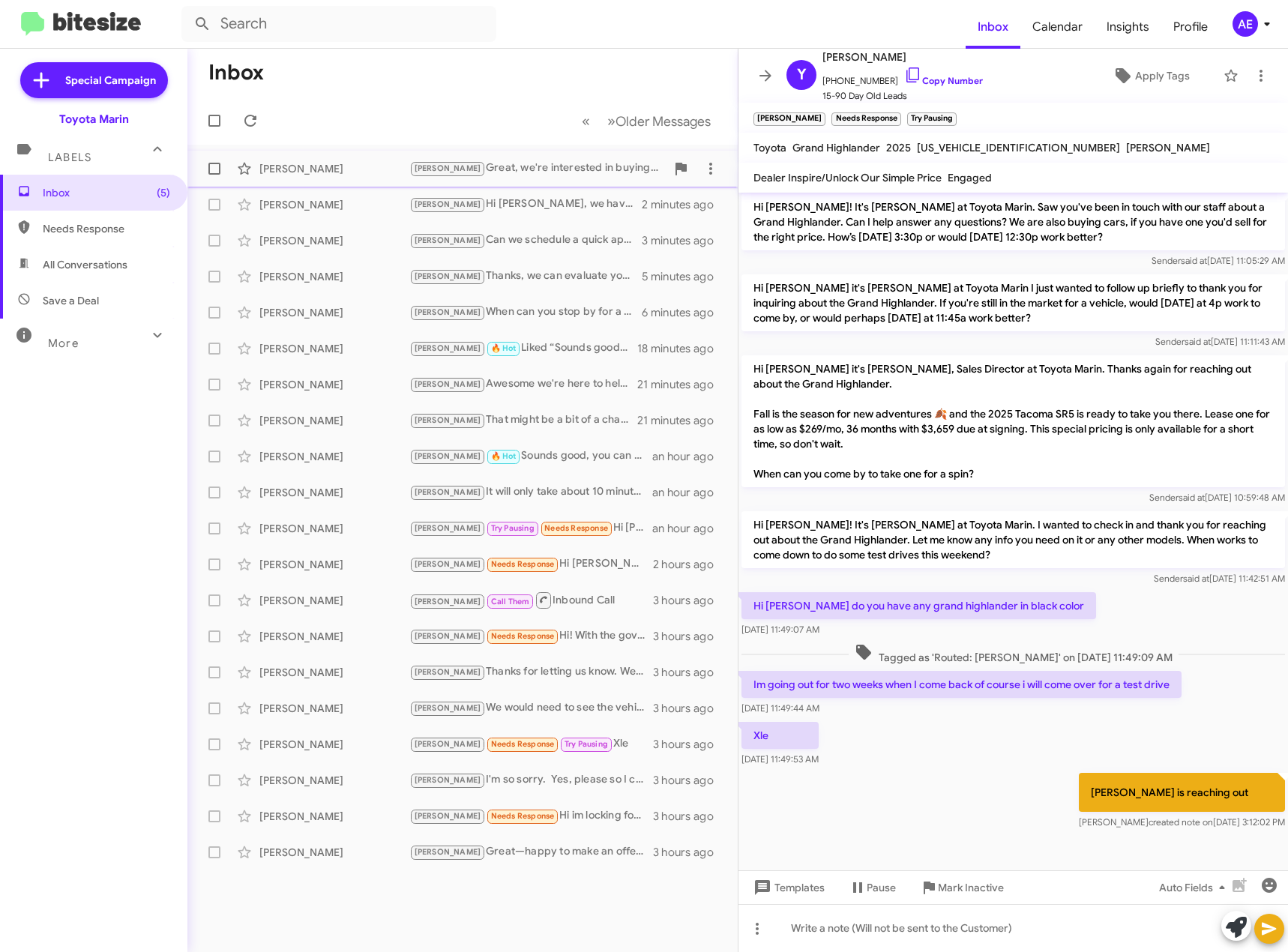
click at [534, 165] on div "[PERSON_NAME], we're interested in buying your Prius. When can you bring it thi…" at bounding box center [537, 168] width 256 height 18
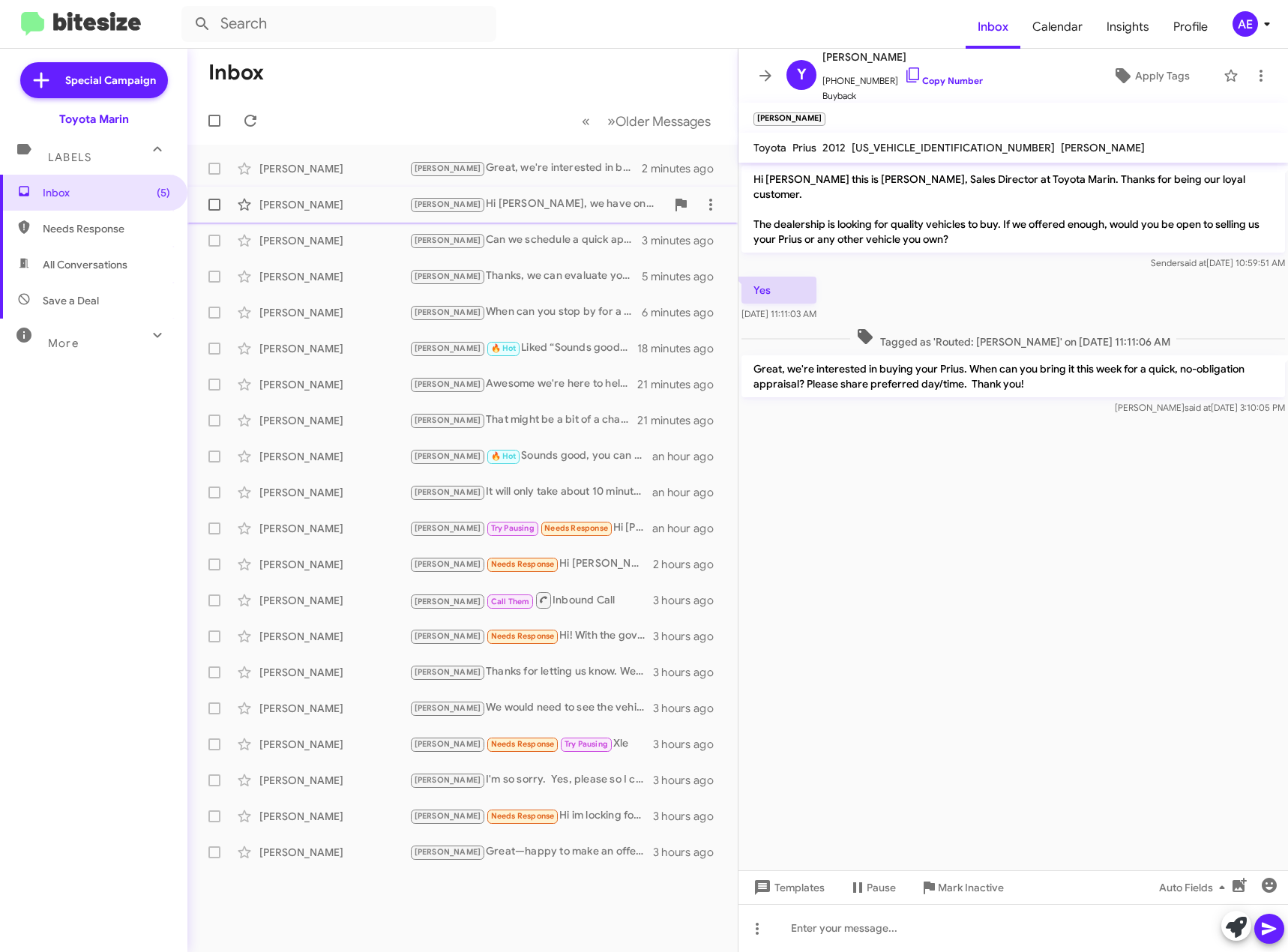
click at [539, 206] on div "[PERSON_NAME] Hi [PERSON_NAME], we have one in stock. [PERSON_NAME] from my sal…" at bounding box center [537, 204] width 256 height 18
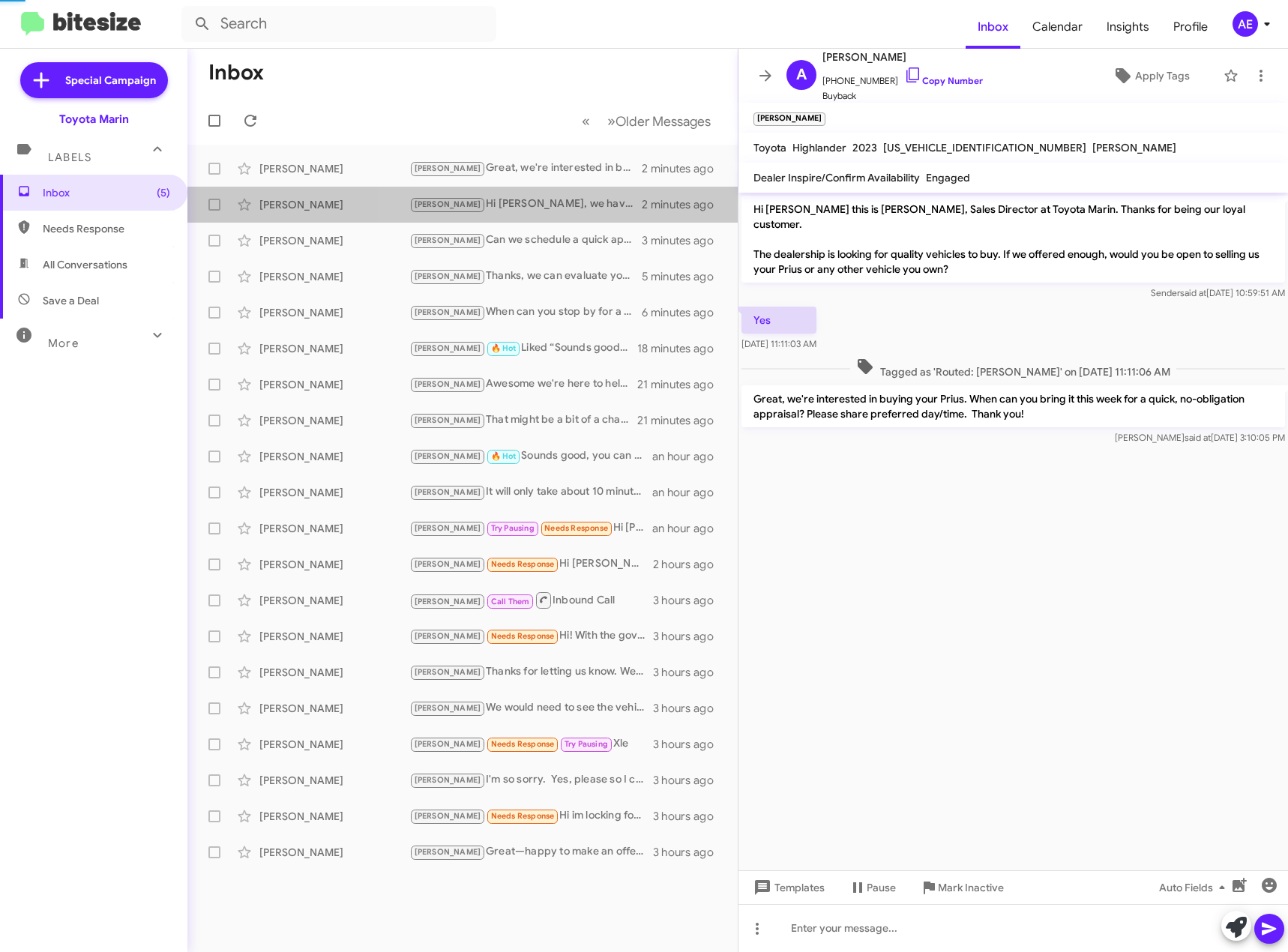
scroll to position [161, 0]
